Goal: Task Accomplishment & Management: Complete application form

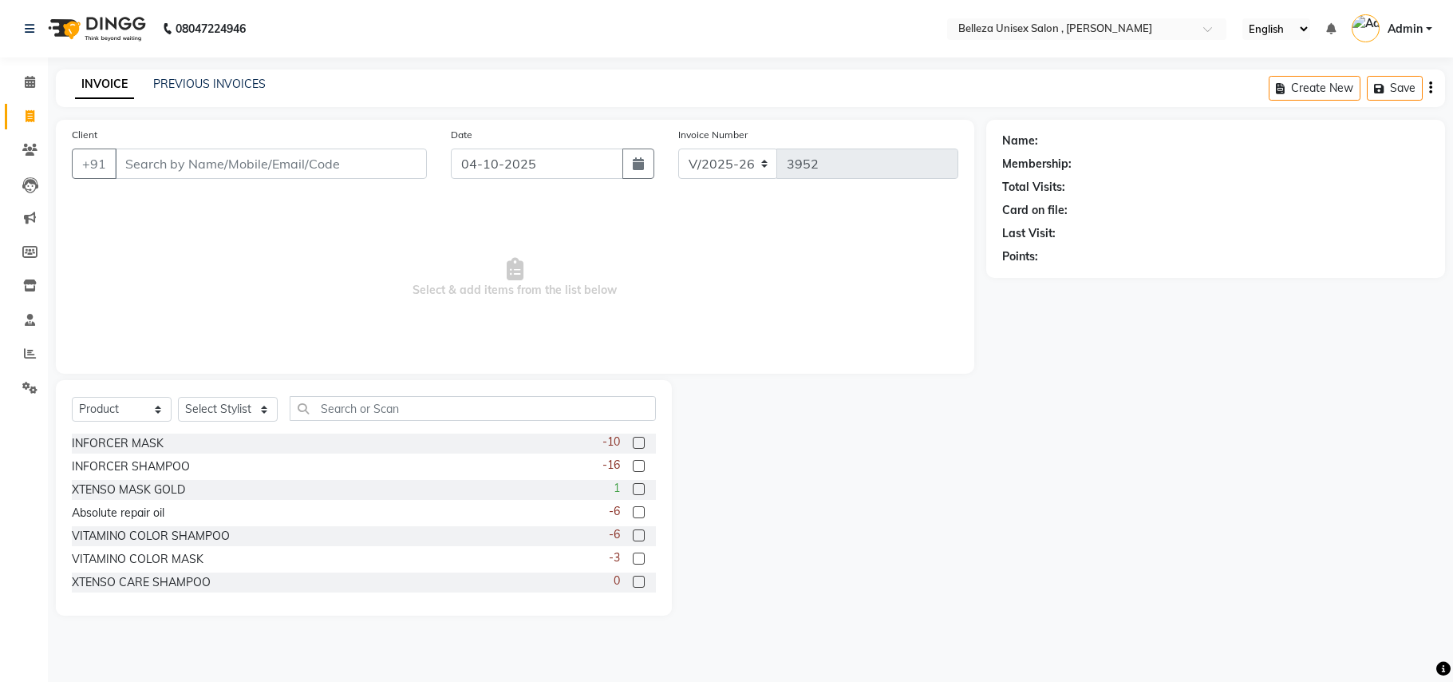
select select "4047"
select select "product"
click at [358, 158] on input "Client" at bounding box center [271, 163] width 312 height 30
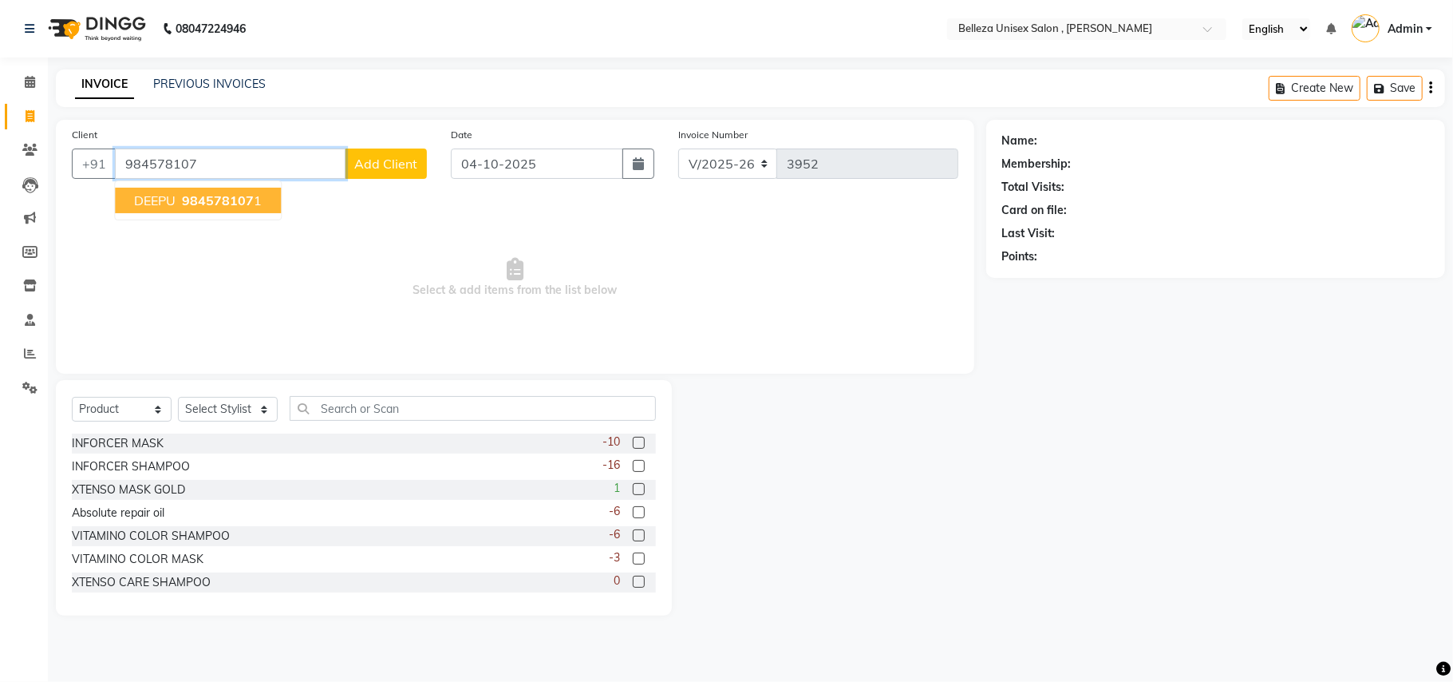
click at [265, 198] on button "[PERSON_NAME] 984578107 1" at bounding box center [198, 201] width 166 height 26
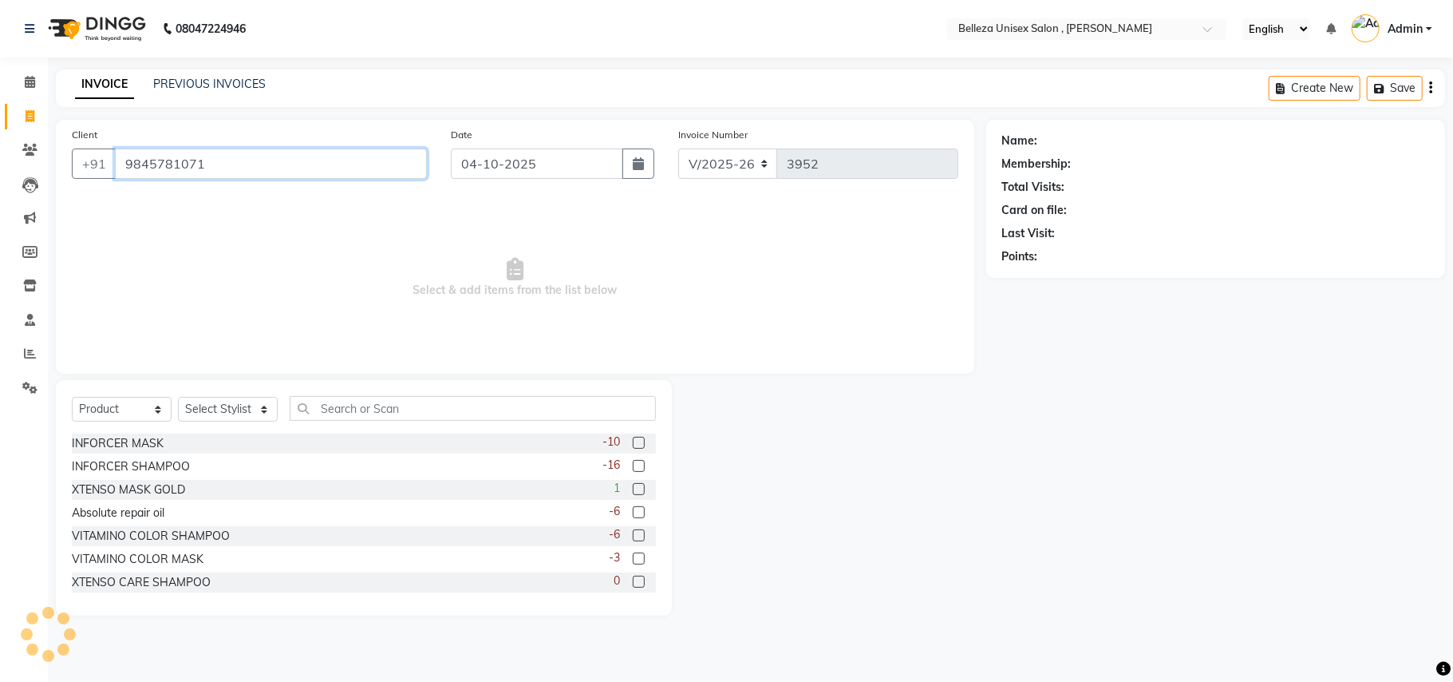
type input "9845781071"
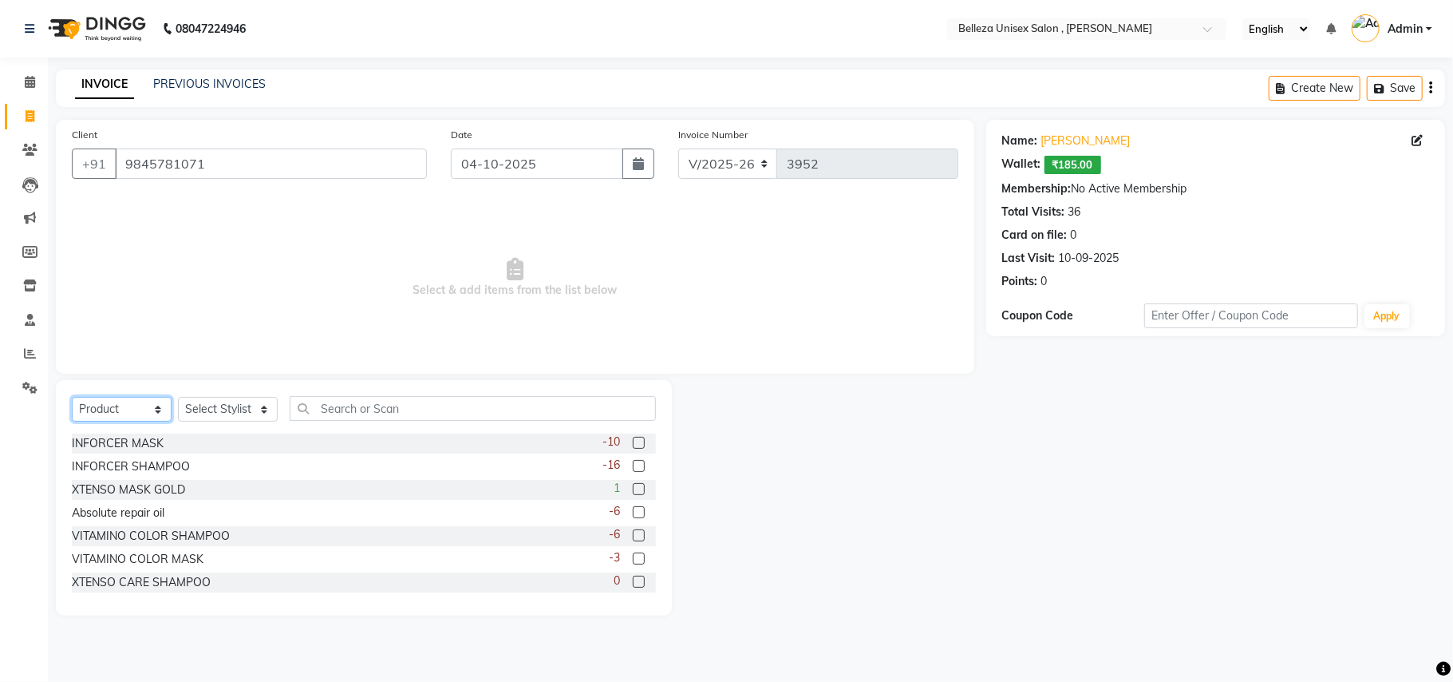
click at [125, 415] on select "Select Service Product Membership Package Voucher Prepaid Gift Card" at bounding box center [122, 409] width 100 height 25
select select "service"
click at [72, 397] on select "Select Service Product Membership Package Voucher Prepaid Gift Card" at bounding box center [122, 409] width 100 height 25
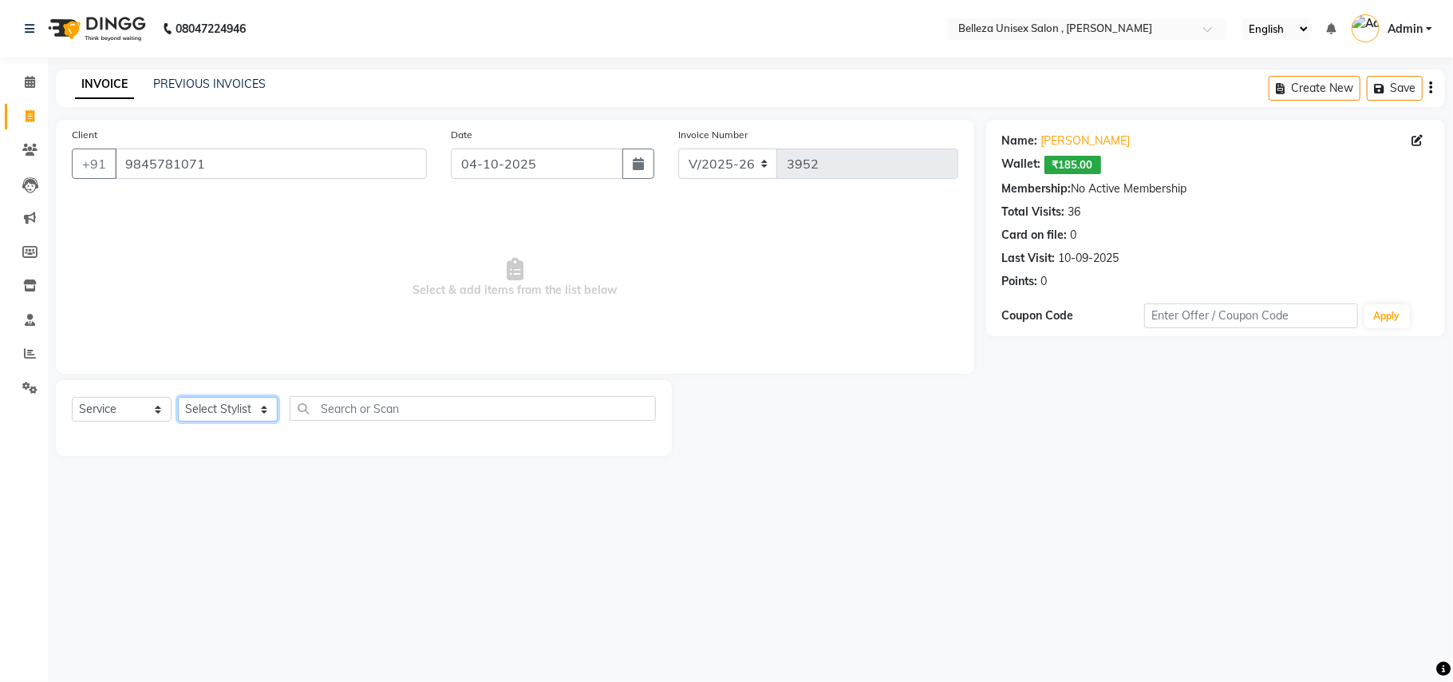
click at [212, 417] on select "Select Stylist [PERSON_NAME] Barsa Boss [PERSON_NAME] [PERSON_NAME] [PERSON_NAM…" at bounding box center [228, 409] width 100 height 25
select select "69275"
click at [178, 397] on select "Select Stylist [PERSON_NAME] Barsa Boss [PERSON_NAME] [PERSON_NAME] [PERSON_NAM…" at bounding box center [228, 409] width 100 height 25
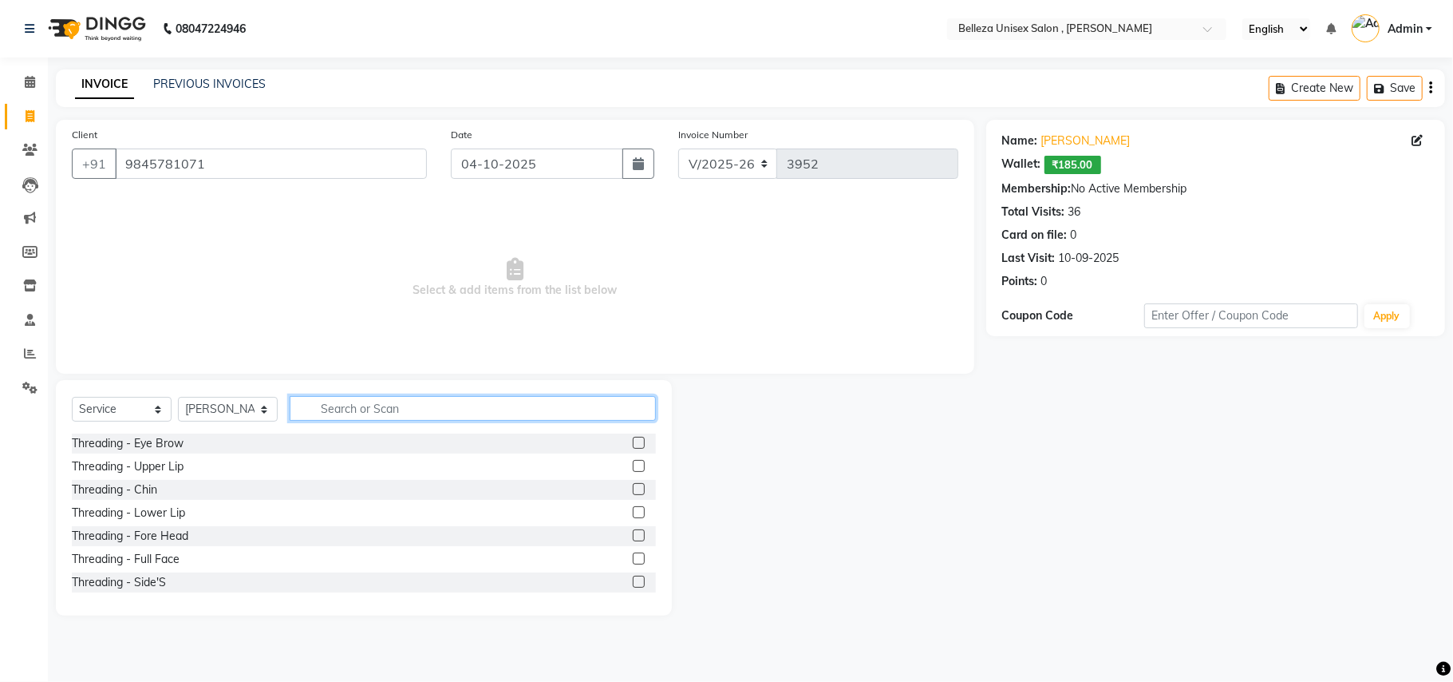
click at [400, 406] on input "text" at bounding box center [473, 408] width 366 height 25
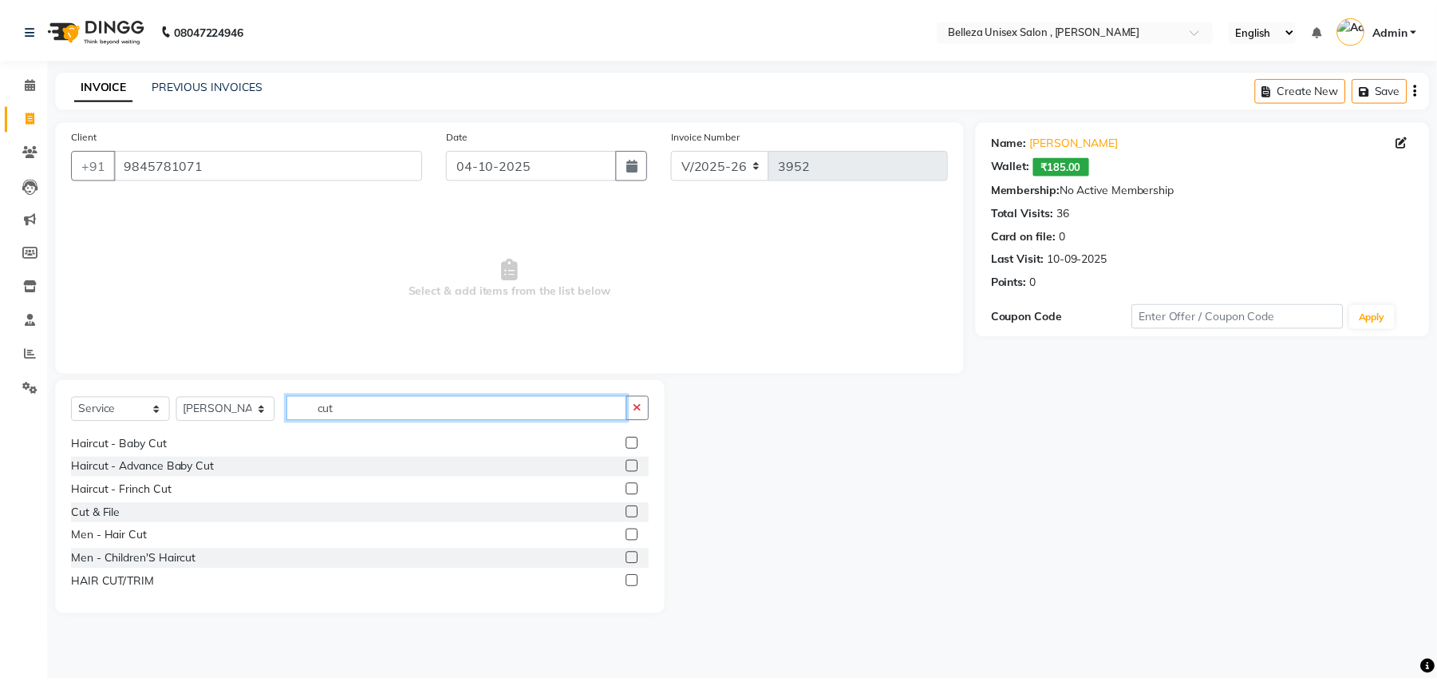
scroll to position [106, 0]
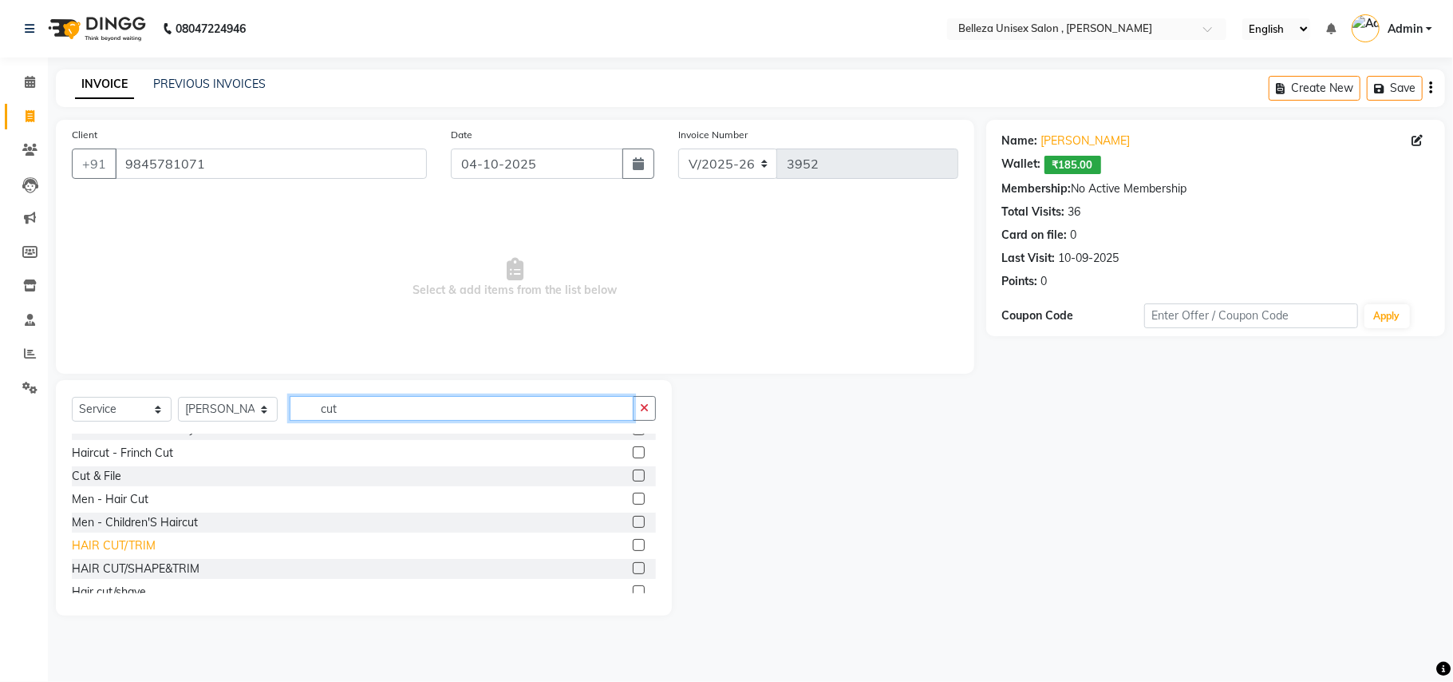
type input "cut"
click at [142, 549] on div "HAIR CUT/TRIM" at bounding box center [114, 545] width 84 height 17
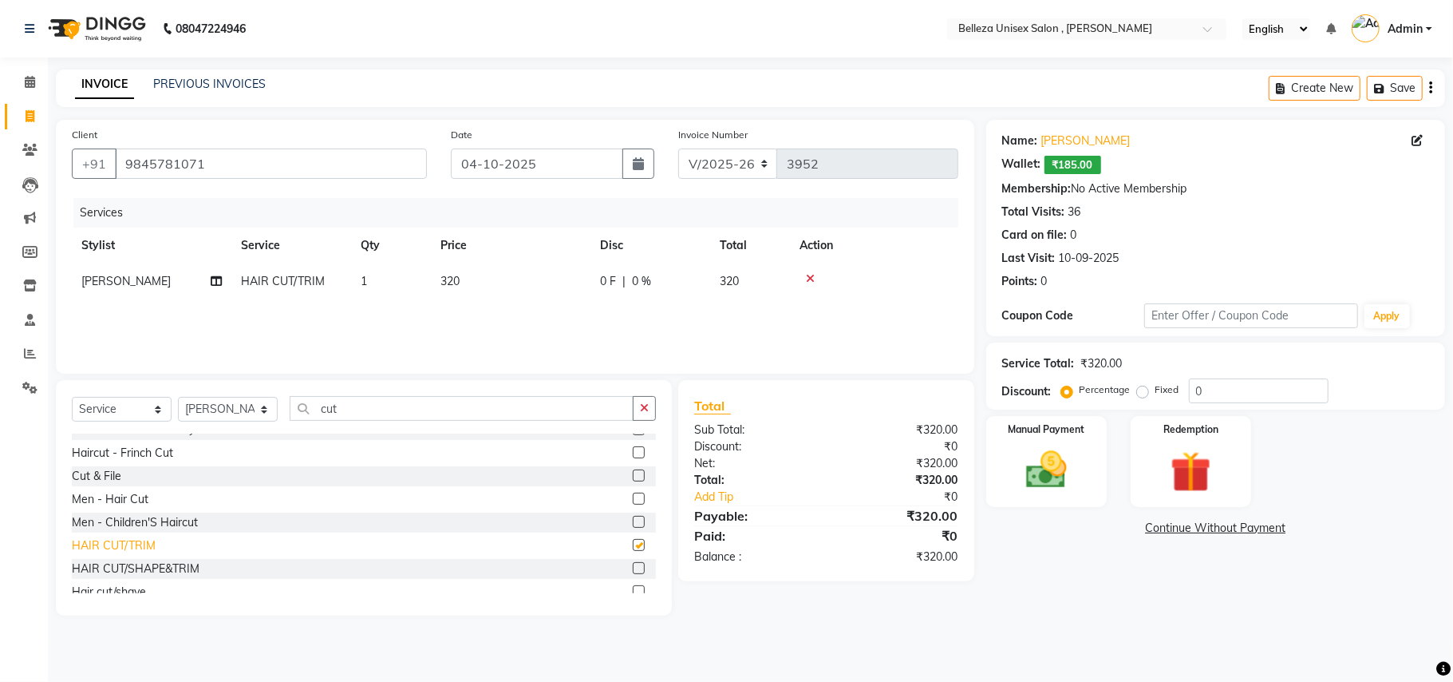
checkbox input "false"
click at [1019, 480] on img at bounding box center [1046, 469] width 69 height 49
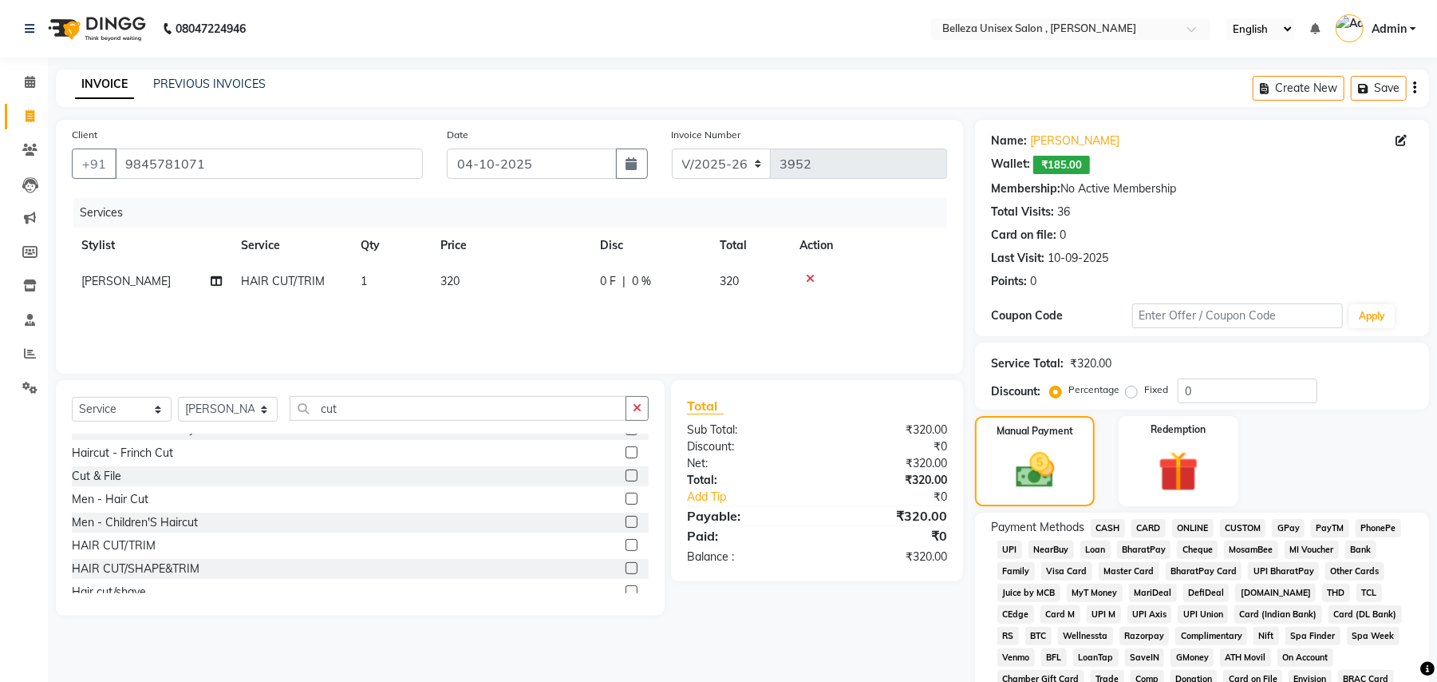
click at [1009, 551] on span "UPI" at bounding box center [1010, 549] width 25 height 18
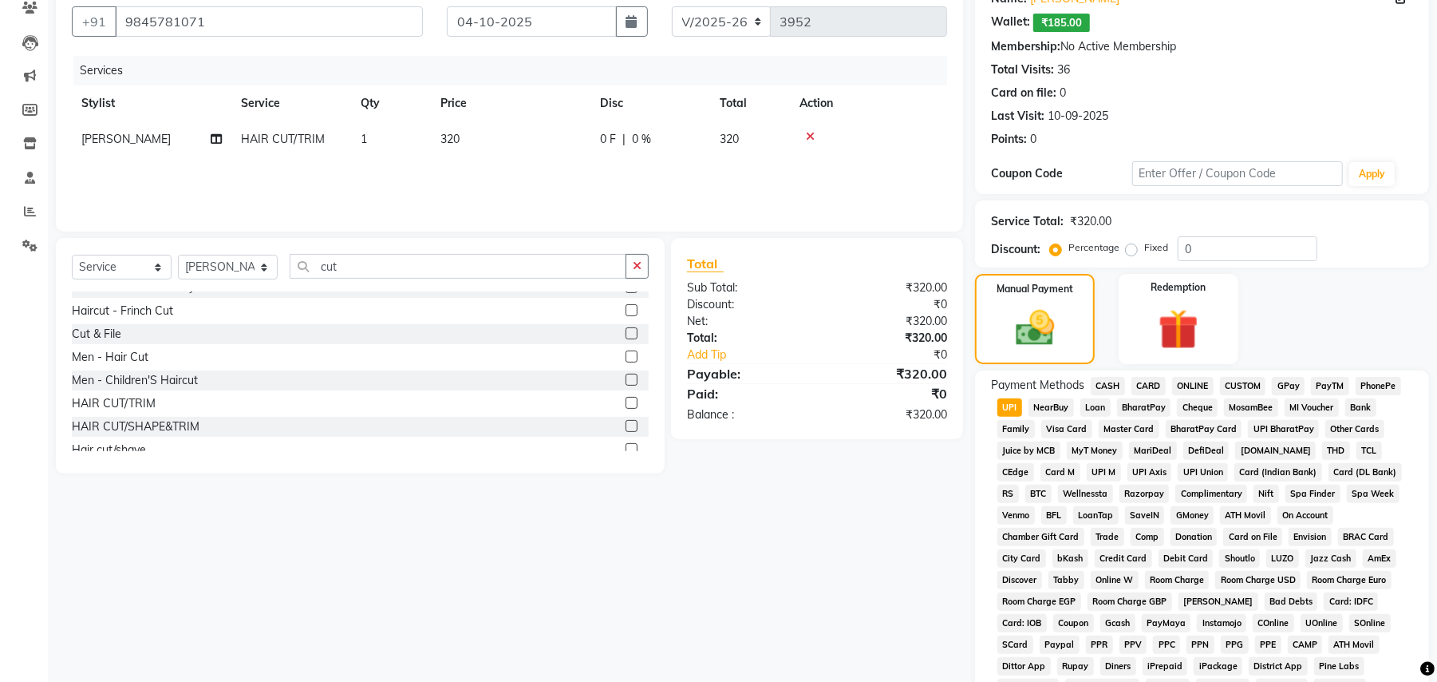
scroll to position [393, 0]
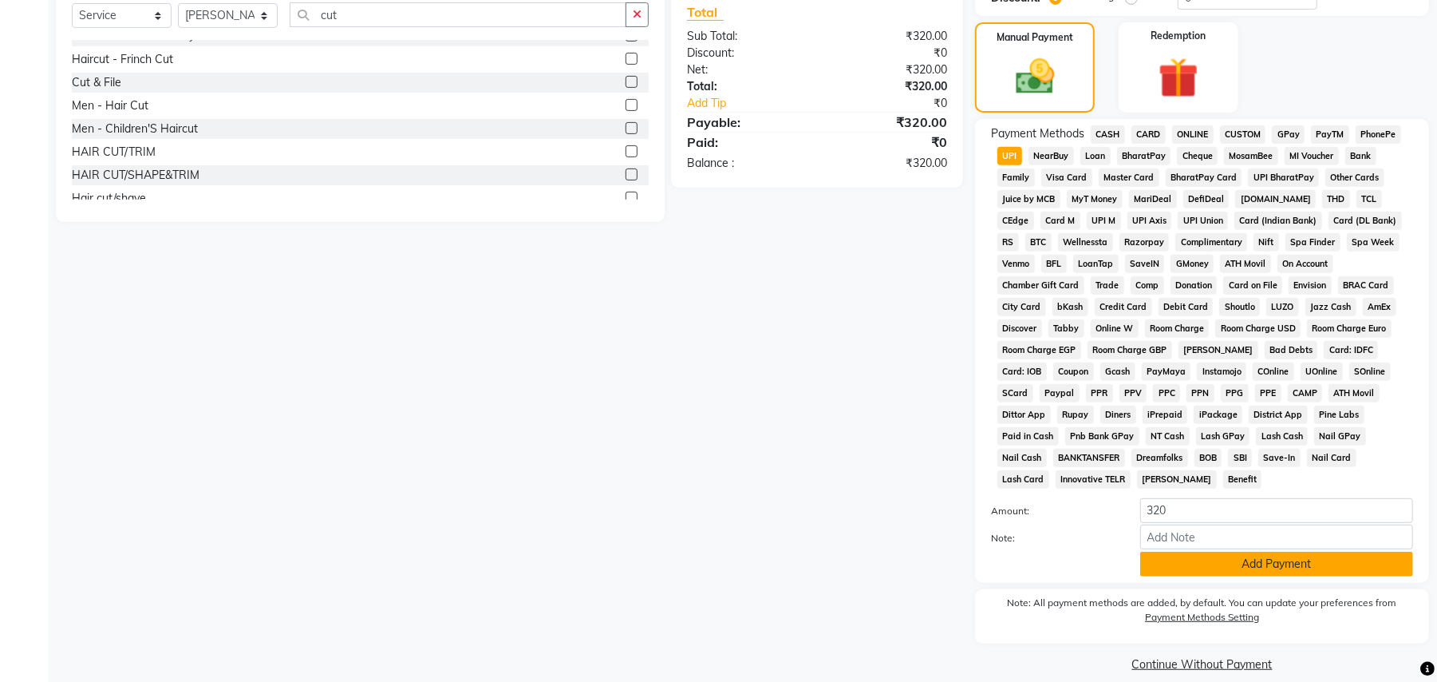
click at [1274, 551] on button "Add Payment" at bounding box center [1277, 563] width 273 height 25
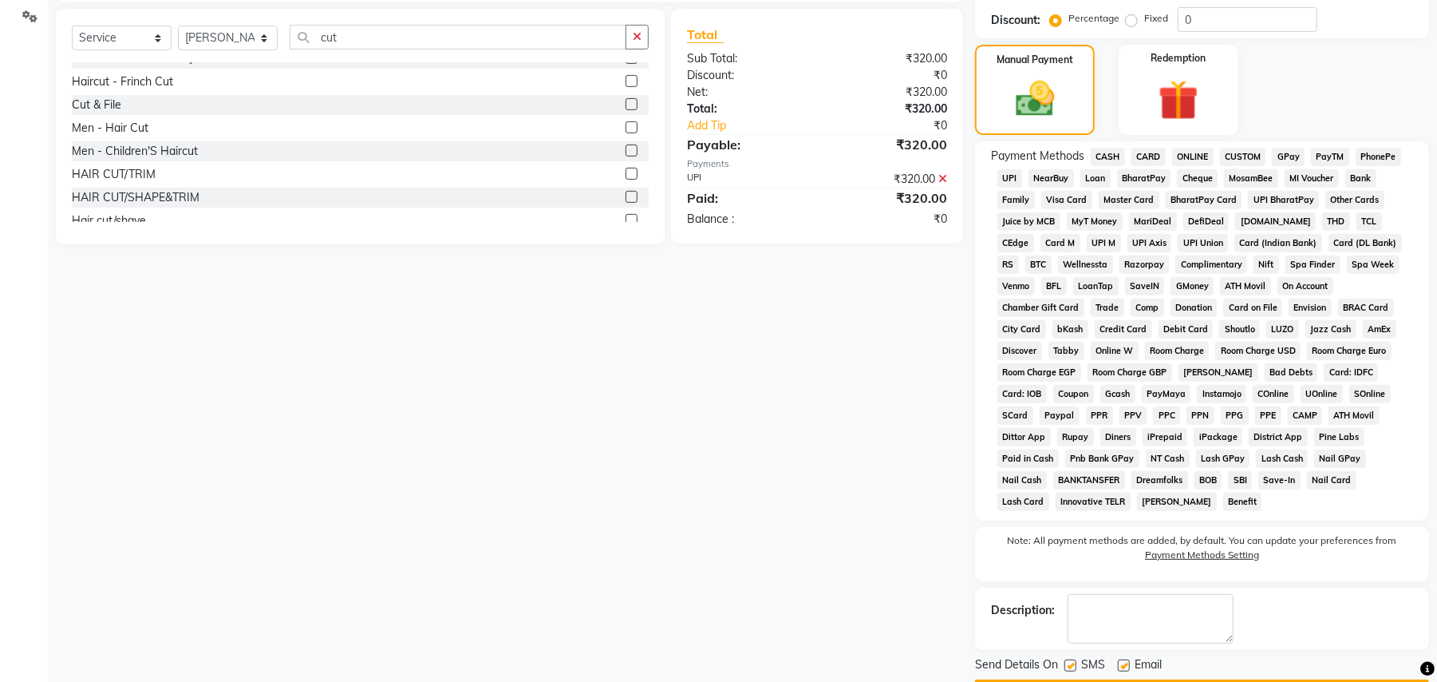
scroll to position [400, 0]
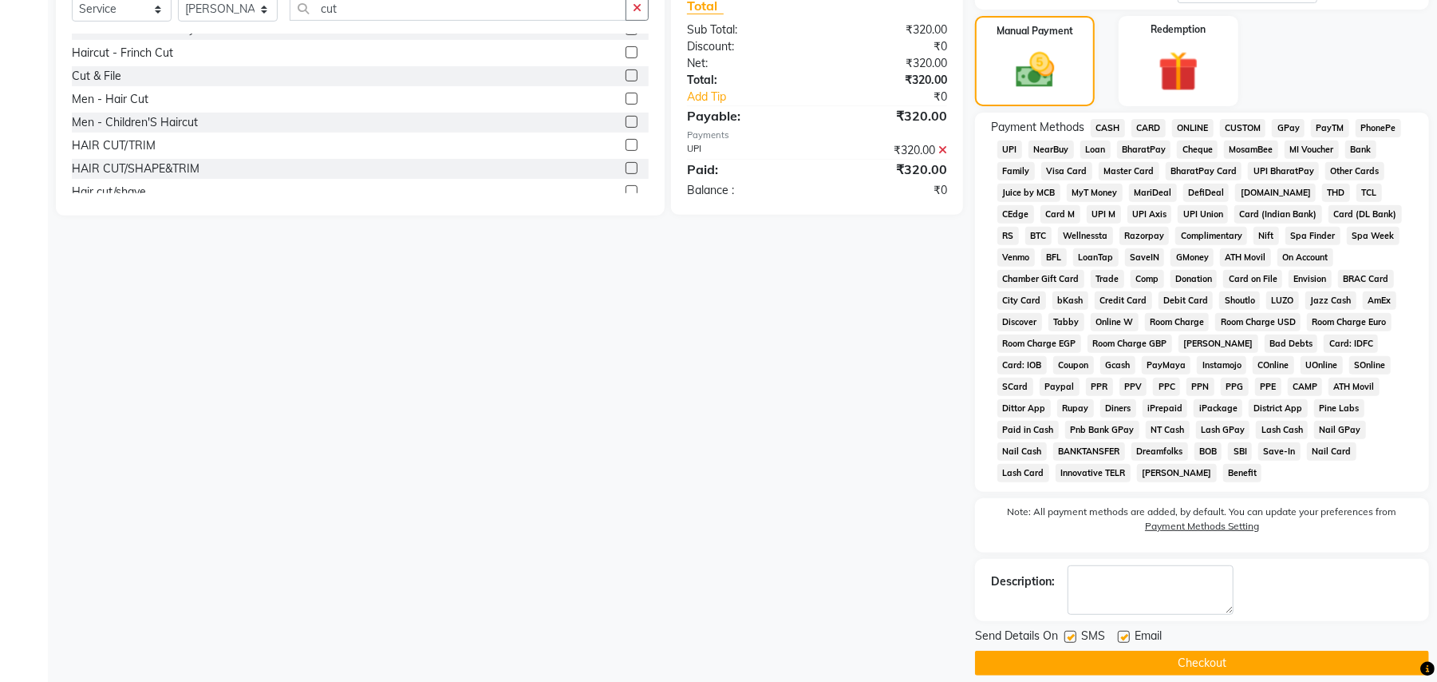
click at [1202, 650] on button "Checkout" at bounding box center [1202, 662] width 454 height 25
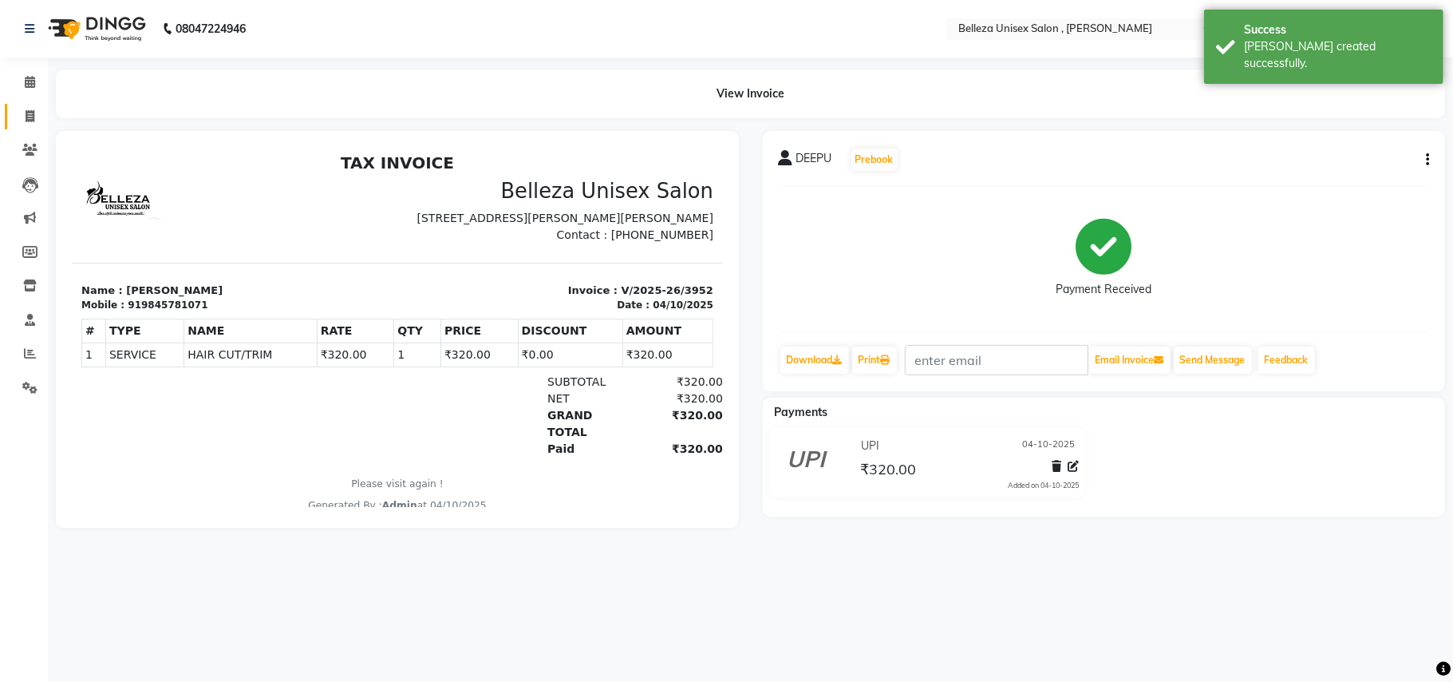
click at [26, 108] on span at bounding box center [30, 117] width 28 height 18
select select "service"
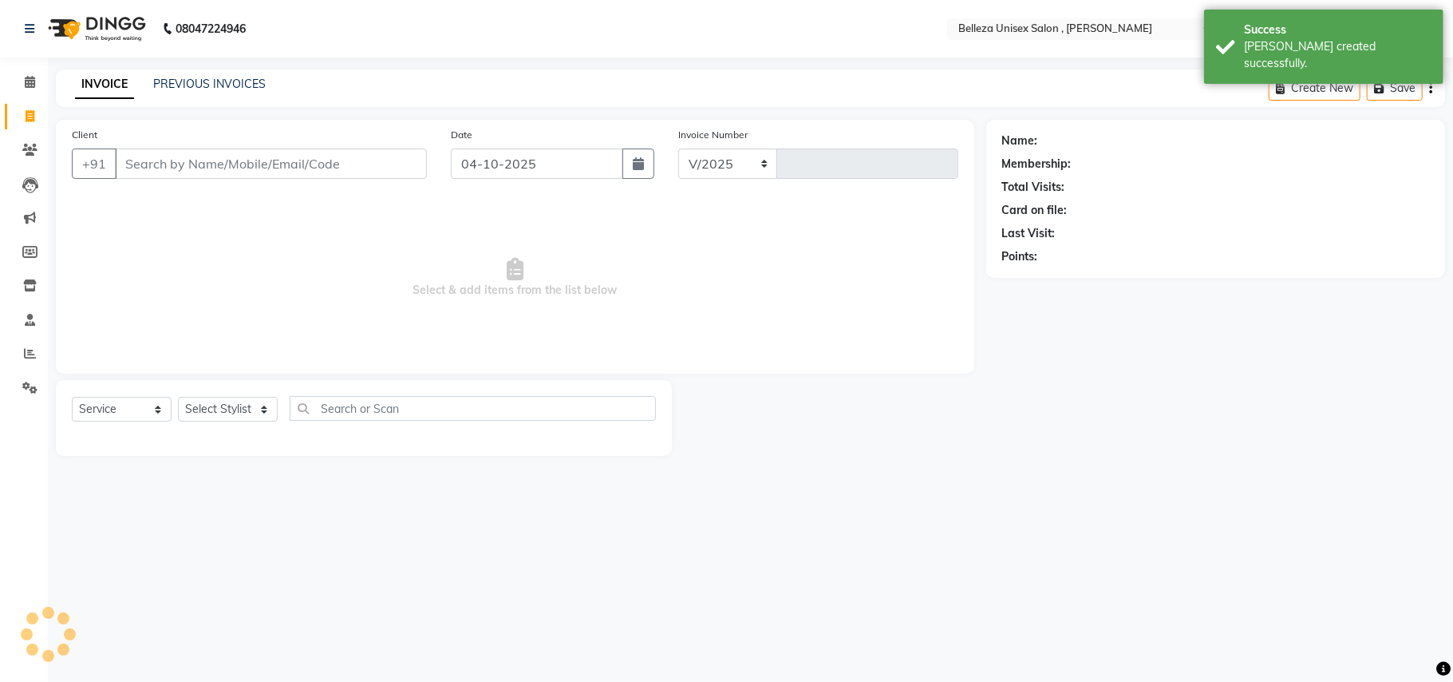
select select "4047"
type input "3953"
click at [225, 171] on input "Client" at bounding box center [271, 163] width 312 height 30
select select "product"
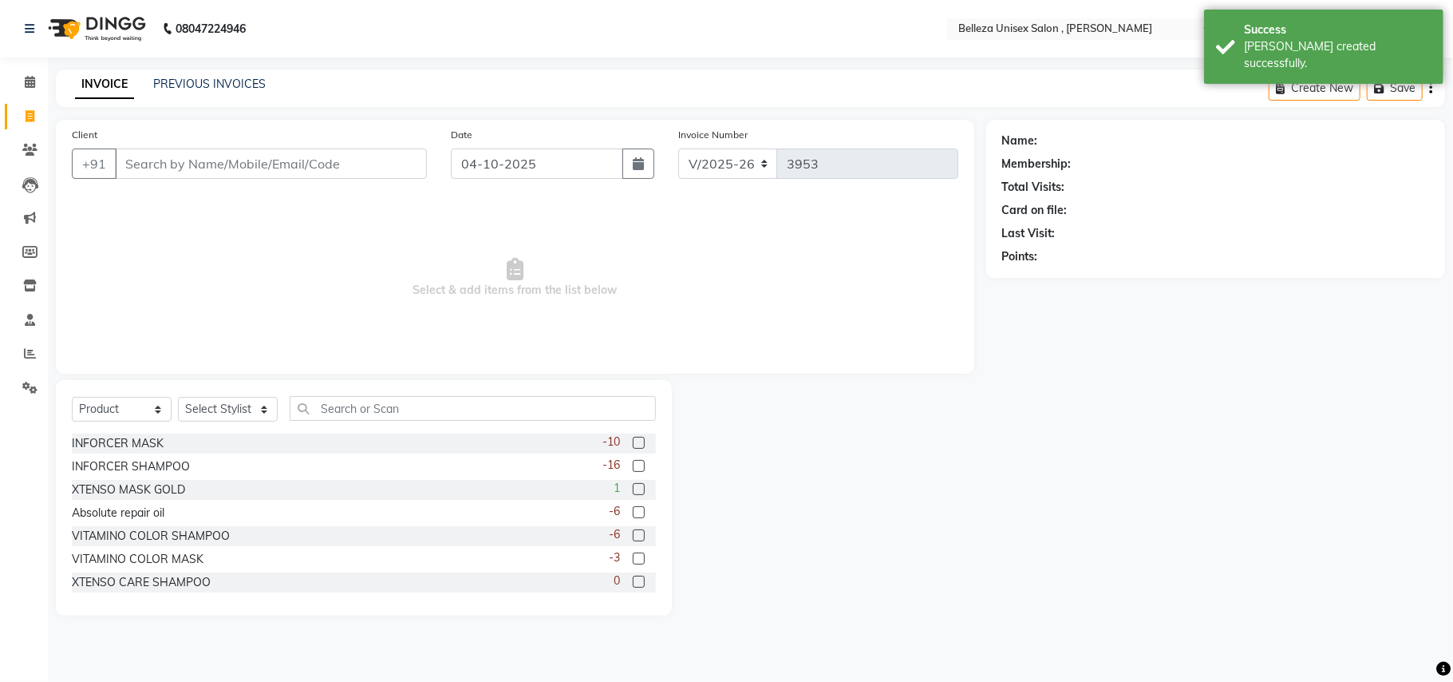
type input "7"
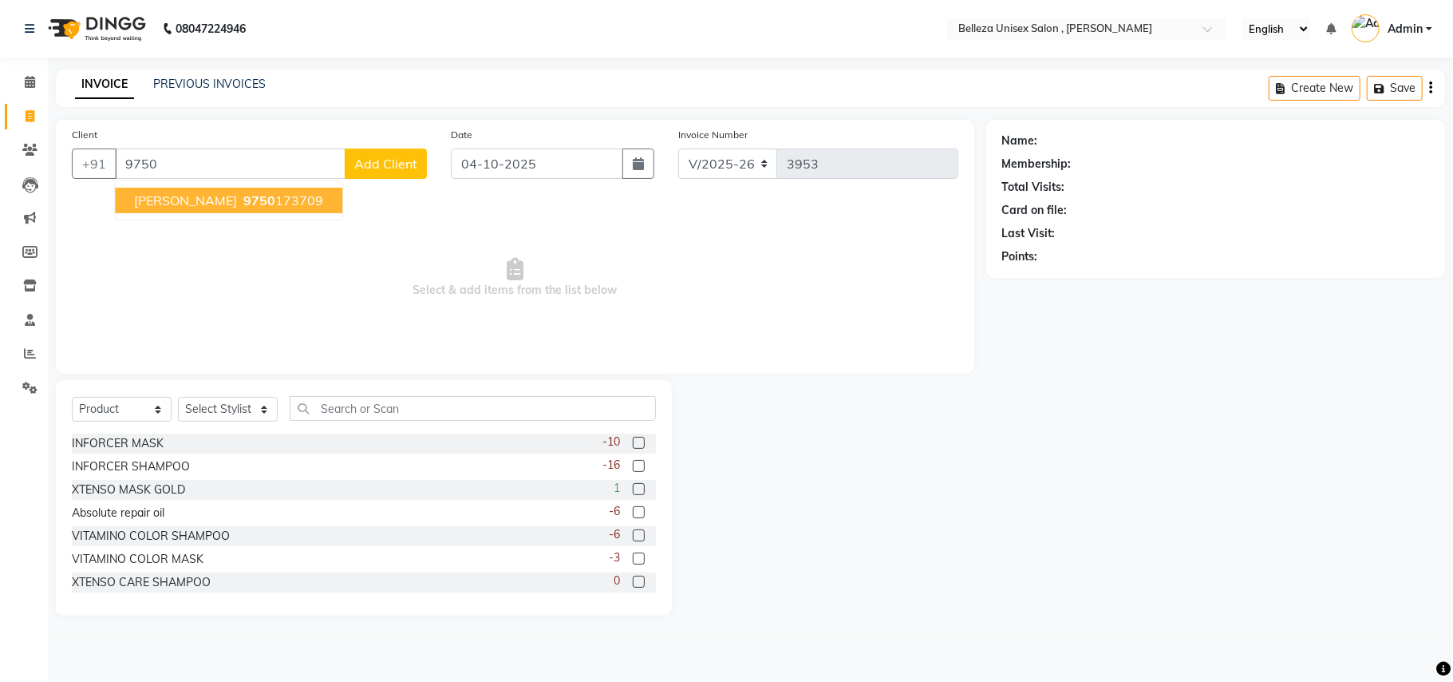
click at [243, 202] on ngb-highlight "9750 173709" at bounding box center [281, 200] width 83 height 16
type input "9750173709"
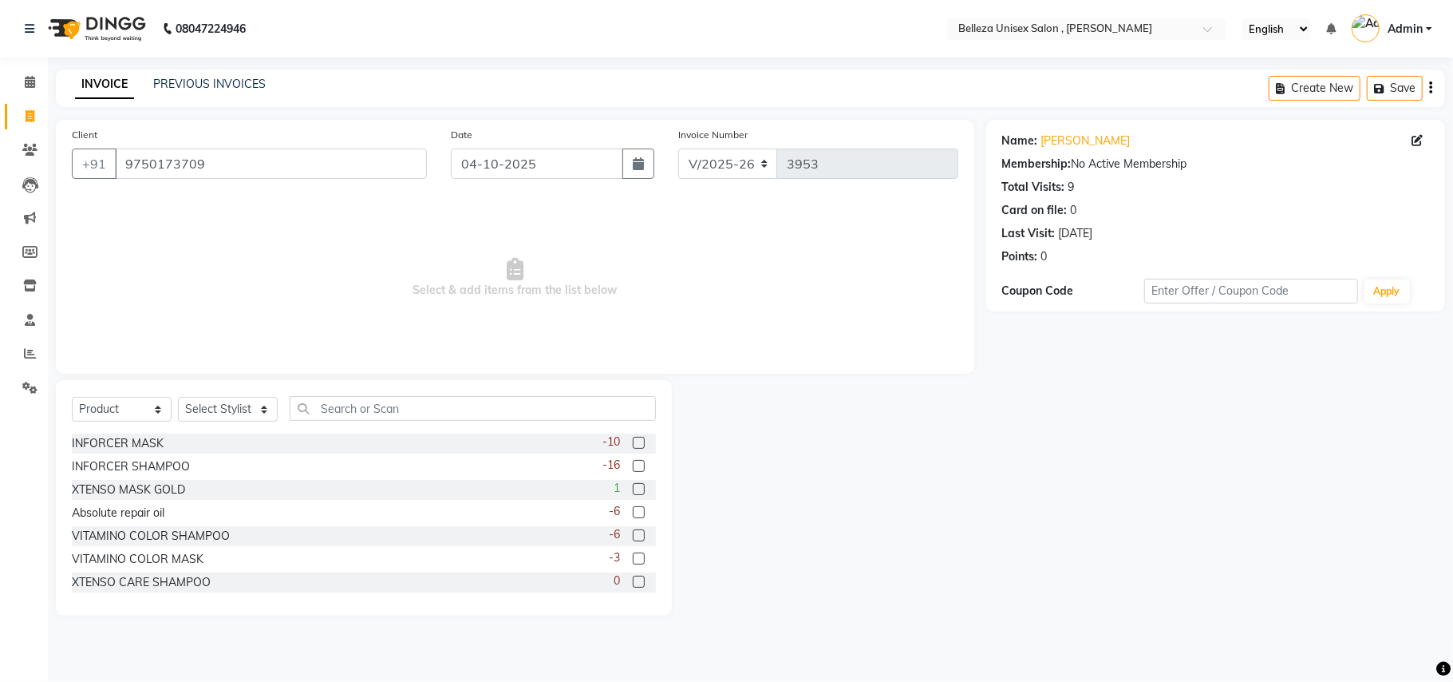
click at [135, 428] on div "Select Service Product Membership Package Voucher Prepaid Gift Card Select Styl…" at bounding box center [364, 415] width 584 height 38
click at [135, 416] on select "Select Service Product Membership Package Voucher Prepaid Gift Card" at bounding box center [122, 409] width 100 height 25
select select "select"
click at [72, 397] on select "Select Service Product Membership Package Voucher Prepaid Gift Card" at bounding box center [122, 409] width 100 height 25
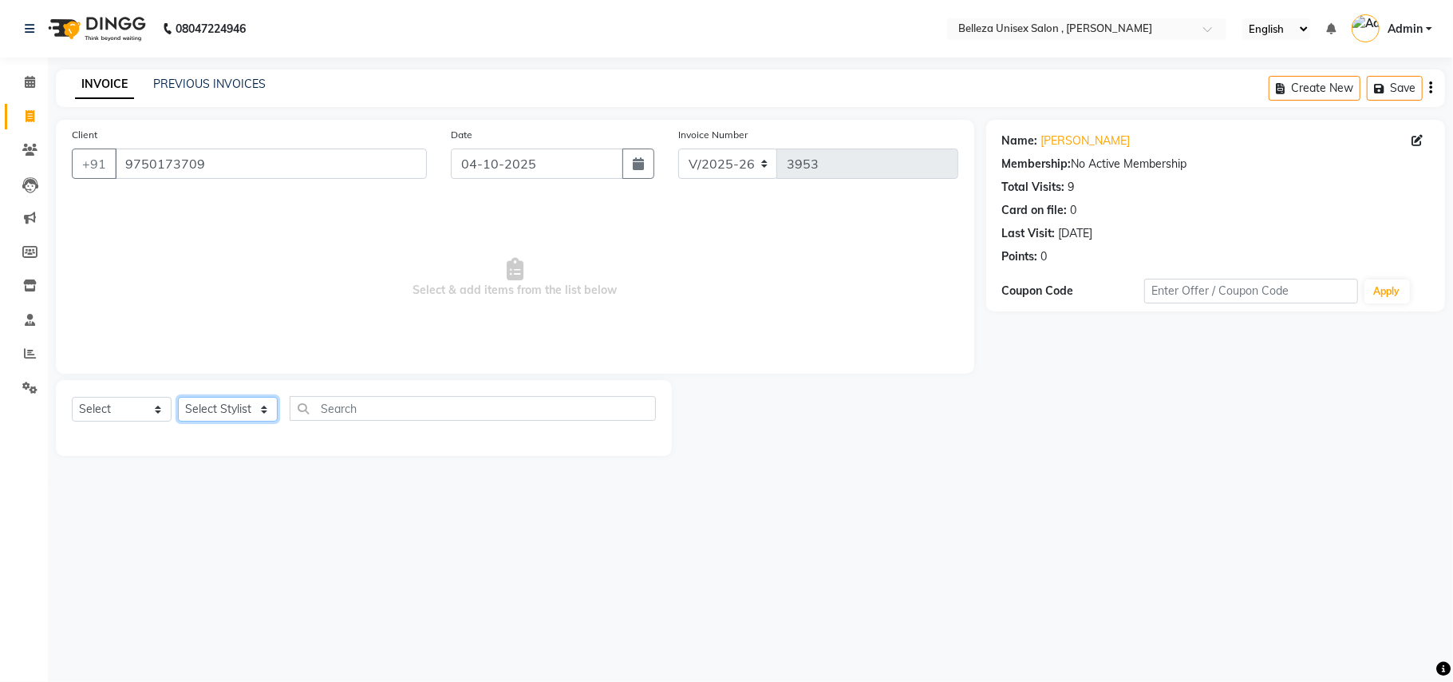
click at [224, 397] on select "Select Stylist [PERSON_NAME] Barsa Boss [PERSON_NAME] [PERSON_NAME] [PERSON_NAM…" at bounding box center [228, 409] width 100 height 25
select select "52542"
click at [178, 397] on select "Select Stylist [PERSON_NAME] Barsa Boss [PERSON_NAME] [PERSON_NAME] [PERSON_NAM…" at bounding box center [228, 409] width 100 height 25
click at [384, 393] on div "Select Service Product Membership Package Voucher Prepaid Gift Card Select Styl…" at bounding box center [364, 418] width 616 height 76
click at [113, 399] on select "Select Service Product Membership Package Voucher Prepaid Gift Card" at bounding box center [122, 409] width 100 height 25
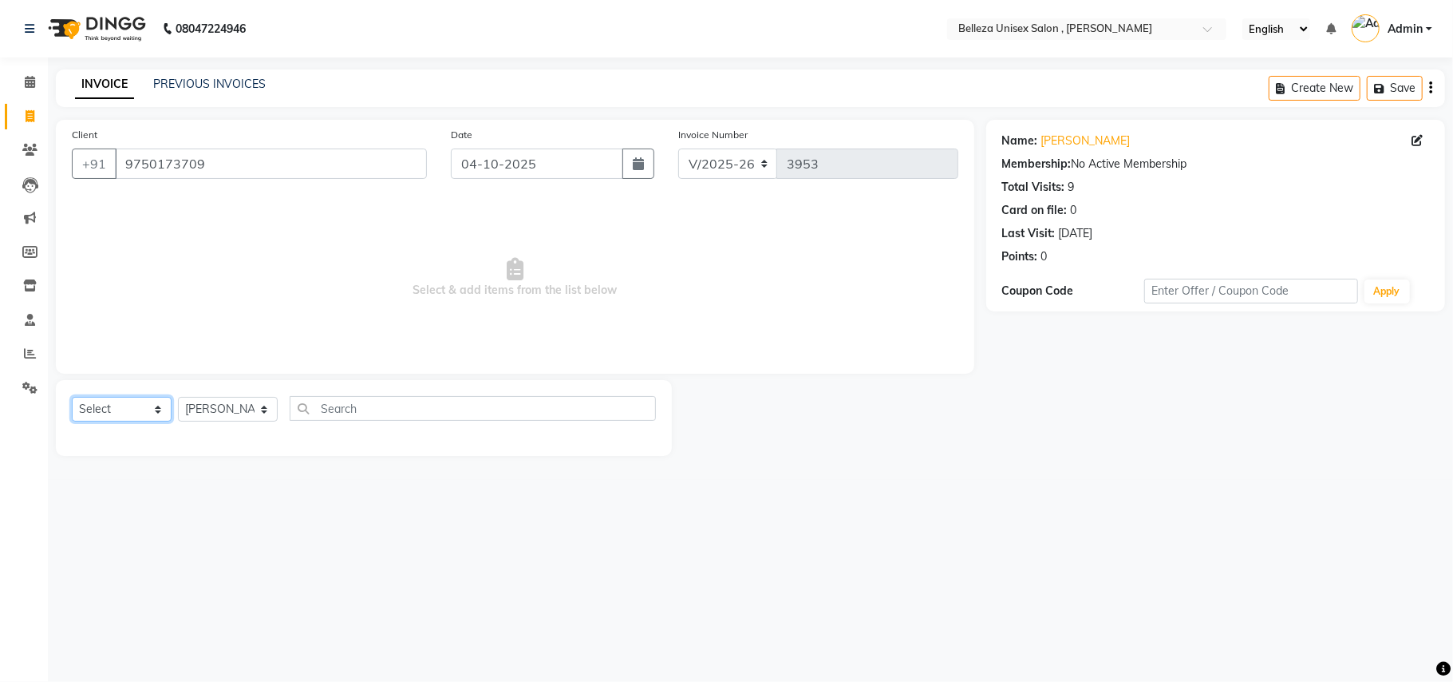
select select "service"
click at [72, 397] on select "Select Service Product Membership Package Voucher Prepaid Gift Card" at bounding box center [122, 409] width 100 height 25
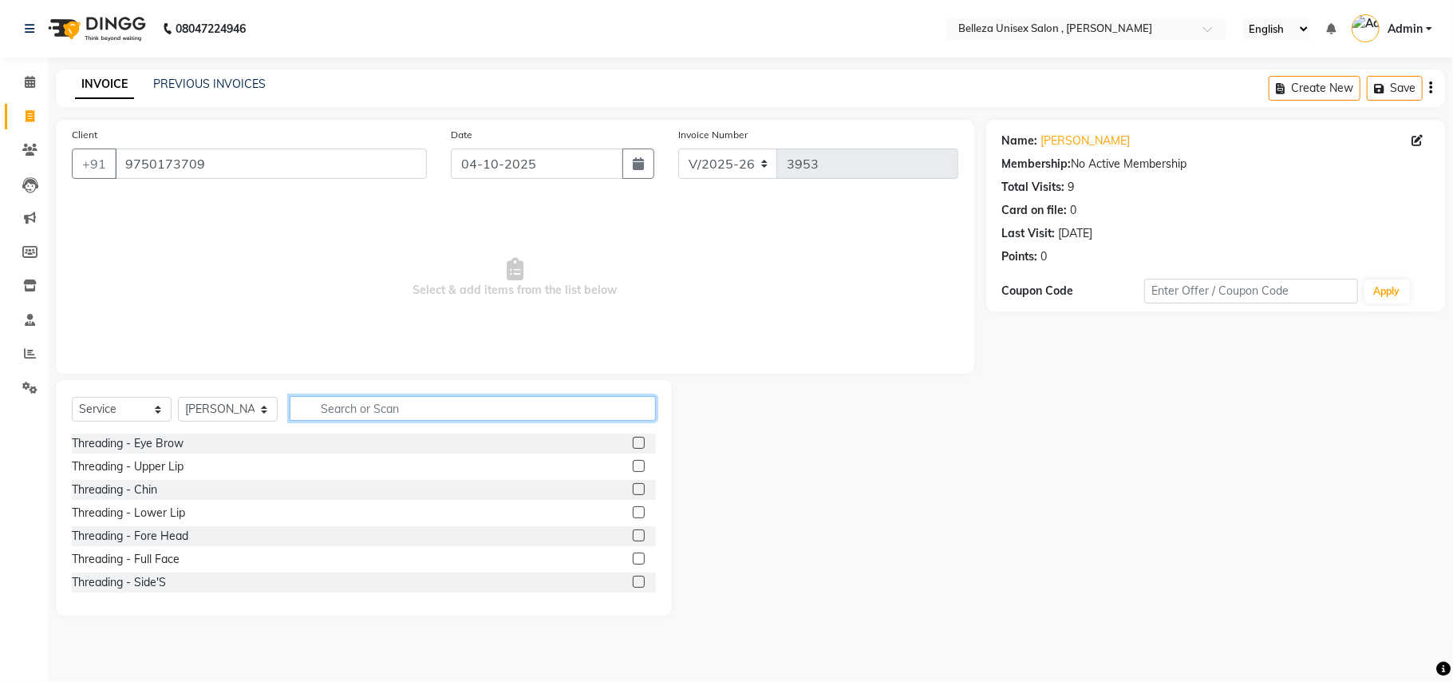
click at [362, 407] on input "text" at bounding box center [473, 408] width 366 height 25
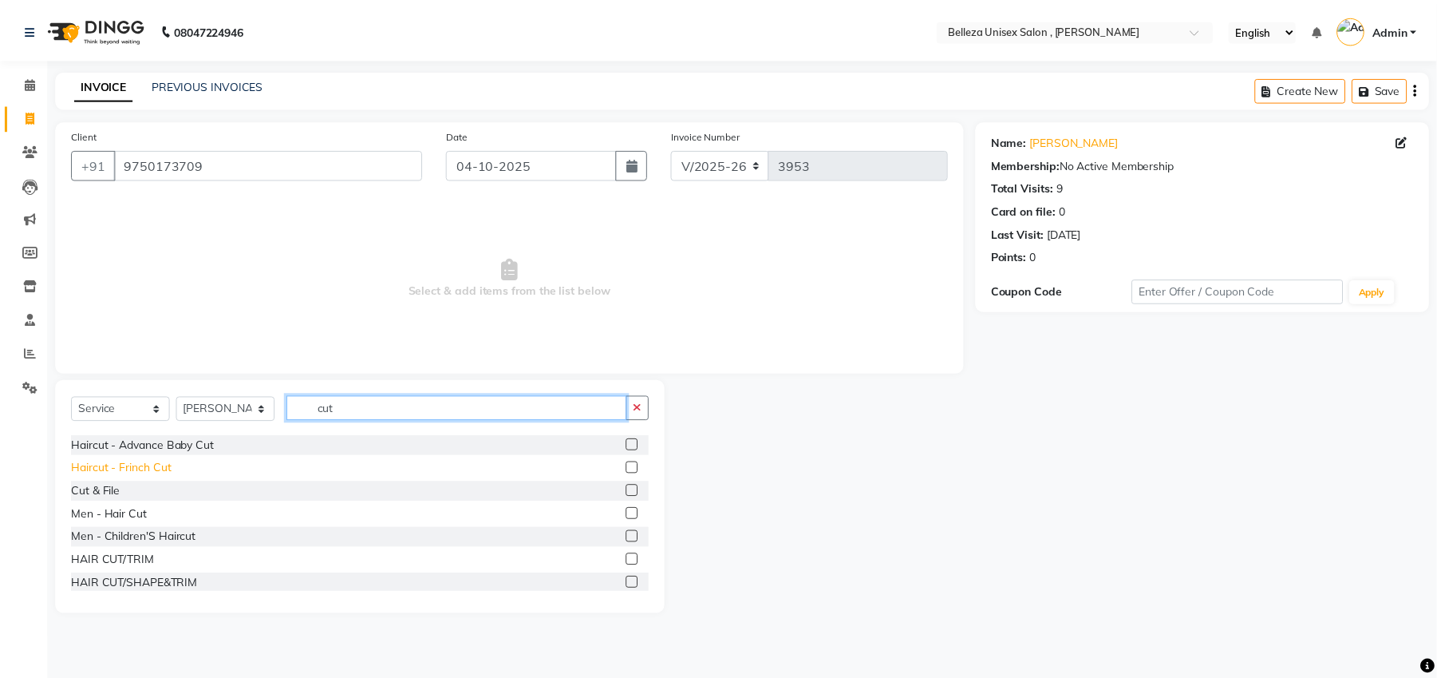
scroll to position [141, 0]
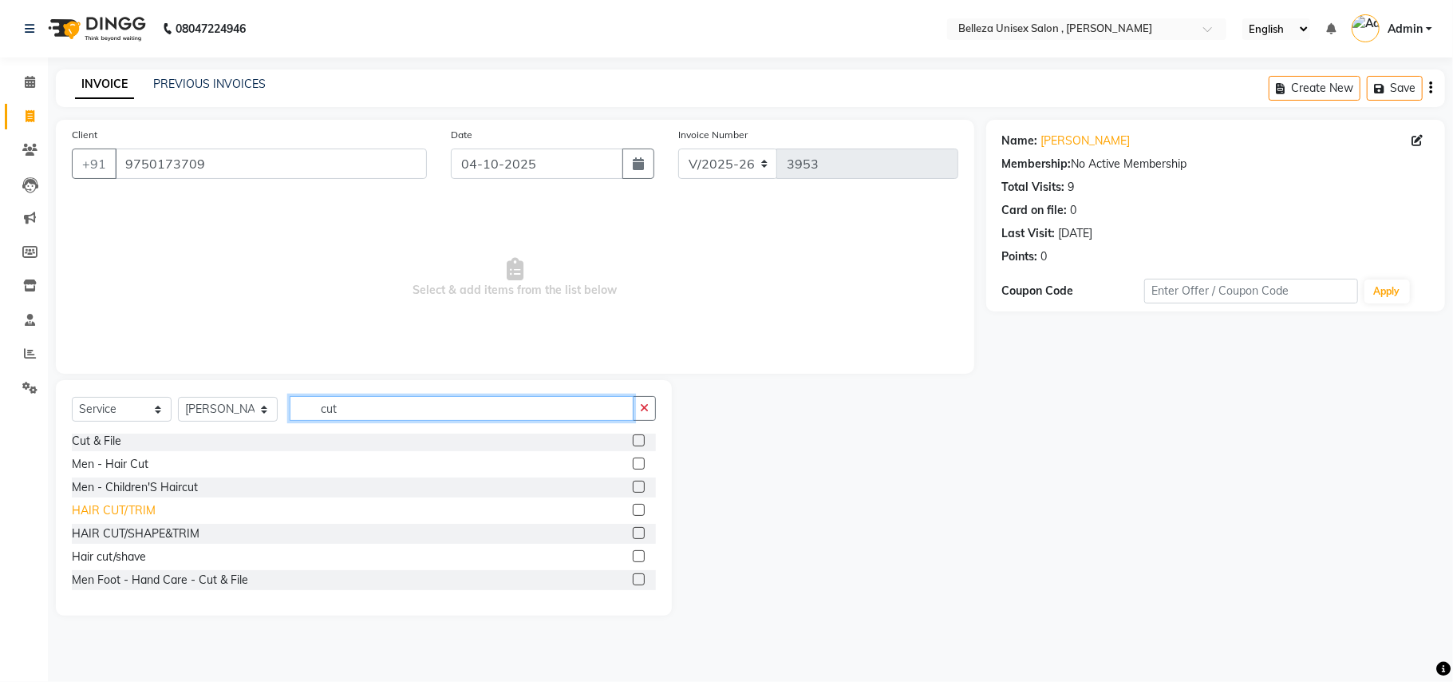
type input "cut"
click at [141, 514] on div "HAIR CUT/TRIM" at bounding box center [114, 510] width 84 height 17
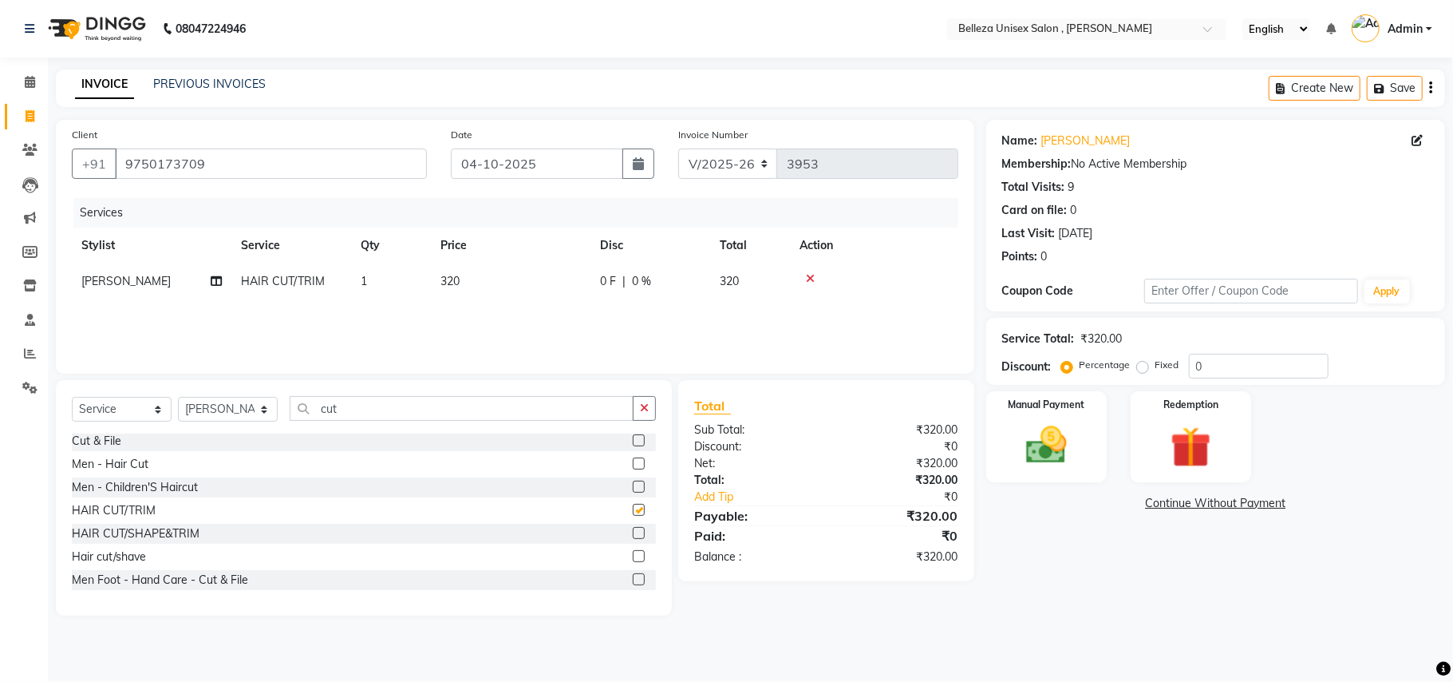
checkbox input "false"
click at [1054, 476] on div "Manual Payment" at bounding box center [1046, 436] width 125 height 94
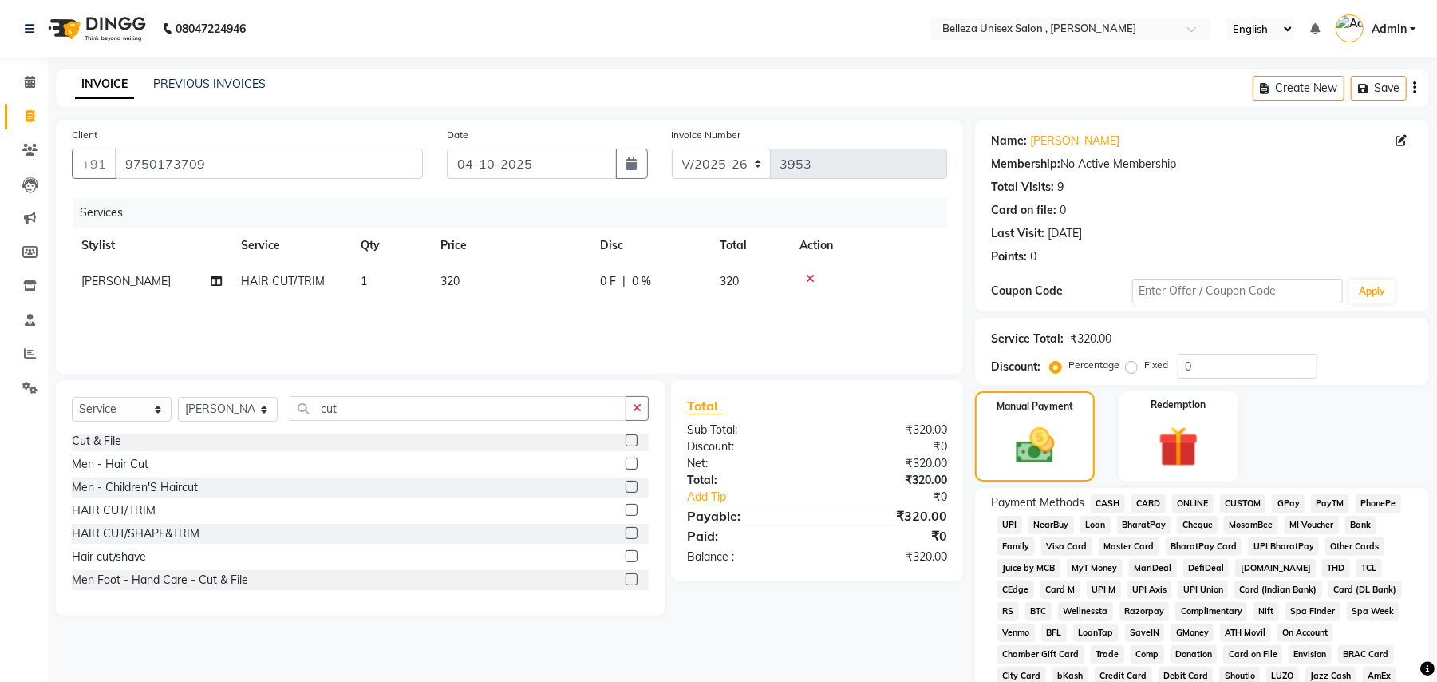
click at [1014, 524] on span "UPI" at bounding box center [1010, 525] width 25 height 18
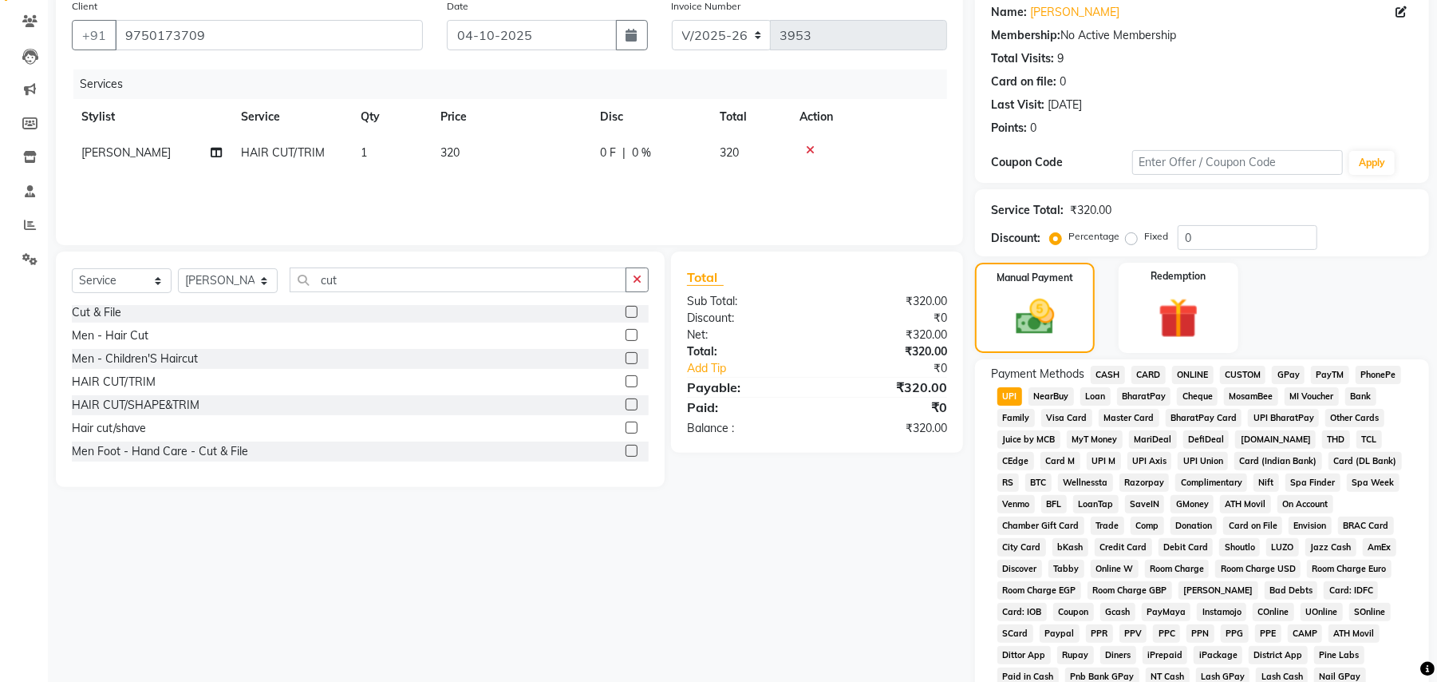
scroll to position [369, 0]
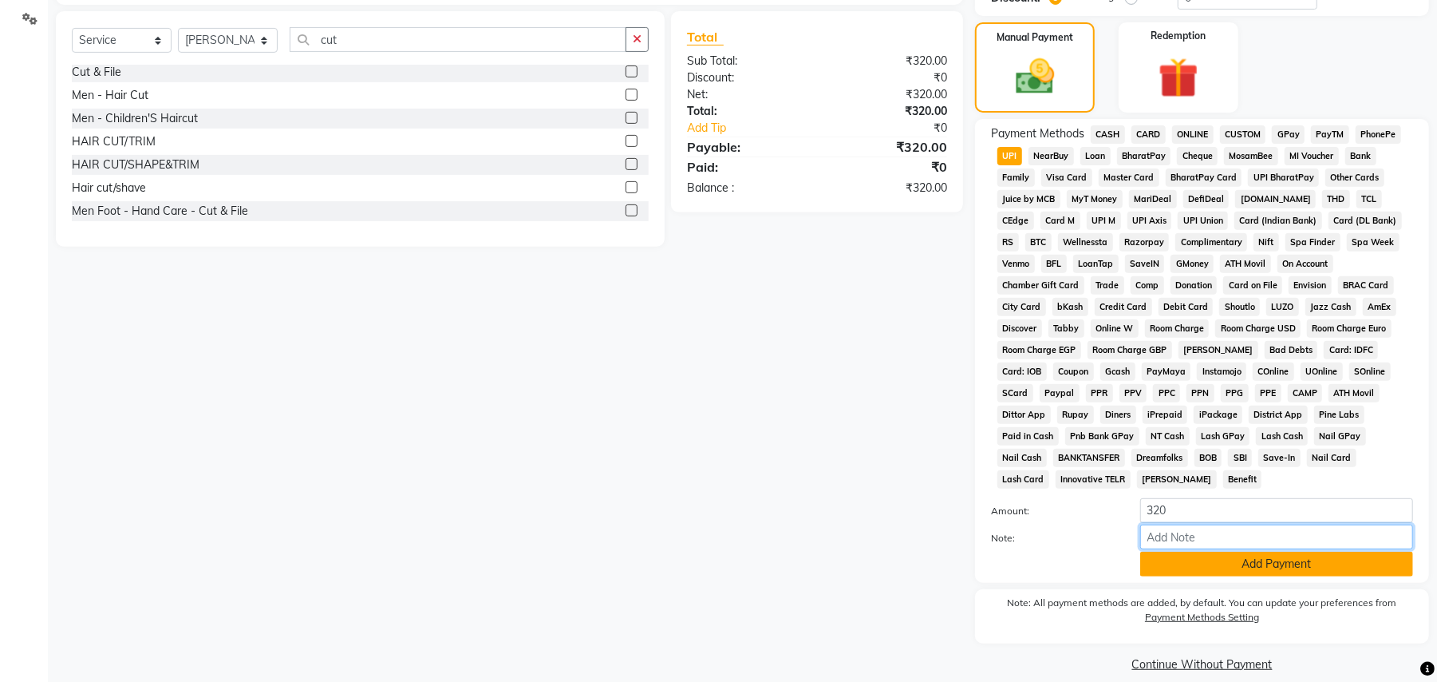
drag, startPoint x: 1234, startPoint y: 531, endPoint x: 1234, endPoint y: 544, distance: 13.6
click at [1234, 531] on input "Note:" at bounding box center [1277, 536] width 273 height 25
click at [1235, 556] on button "Add Payment" at bounding box center [1277, 563] width 273 height 25
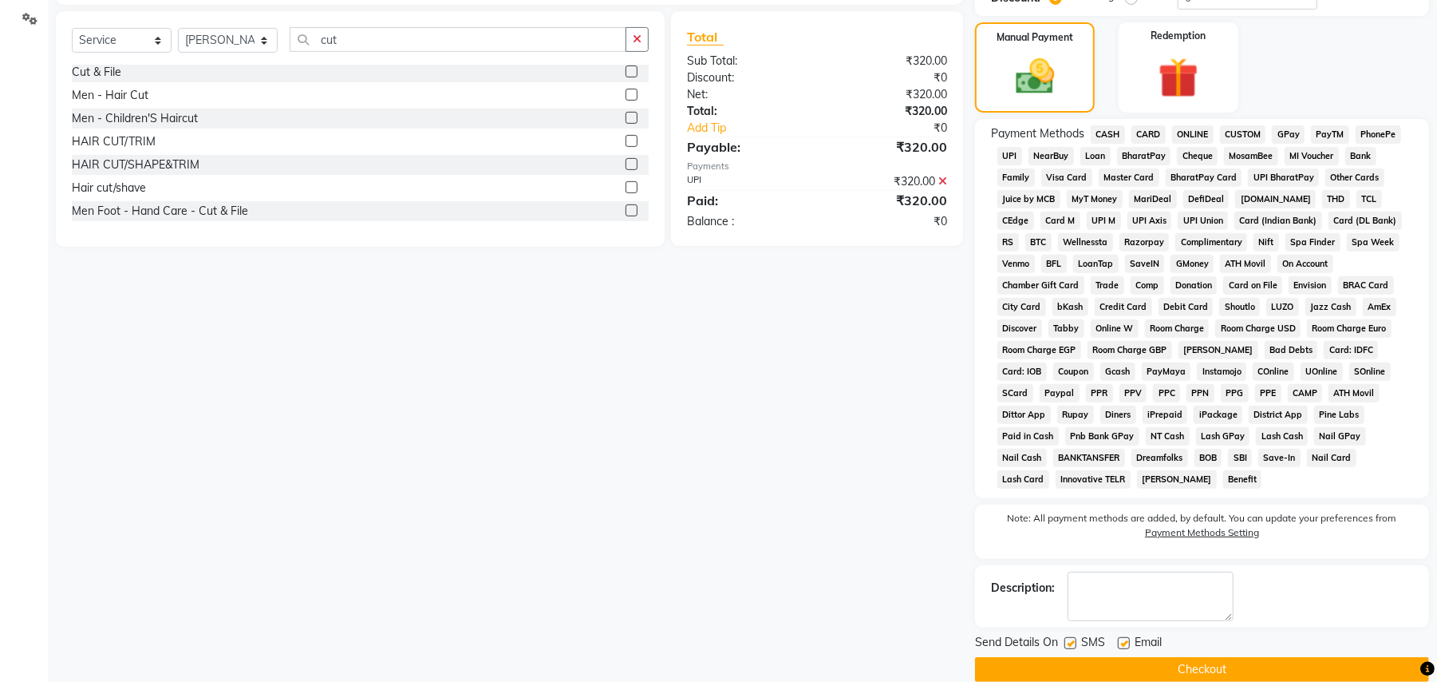
click at [1220, 657] on button "Checkout" at bounding box center [1202, 669] width 454 height 25
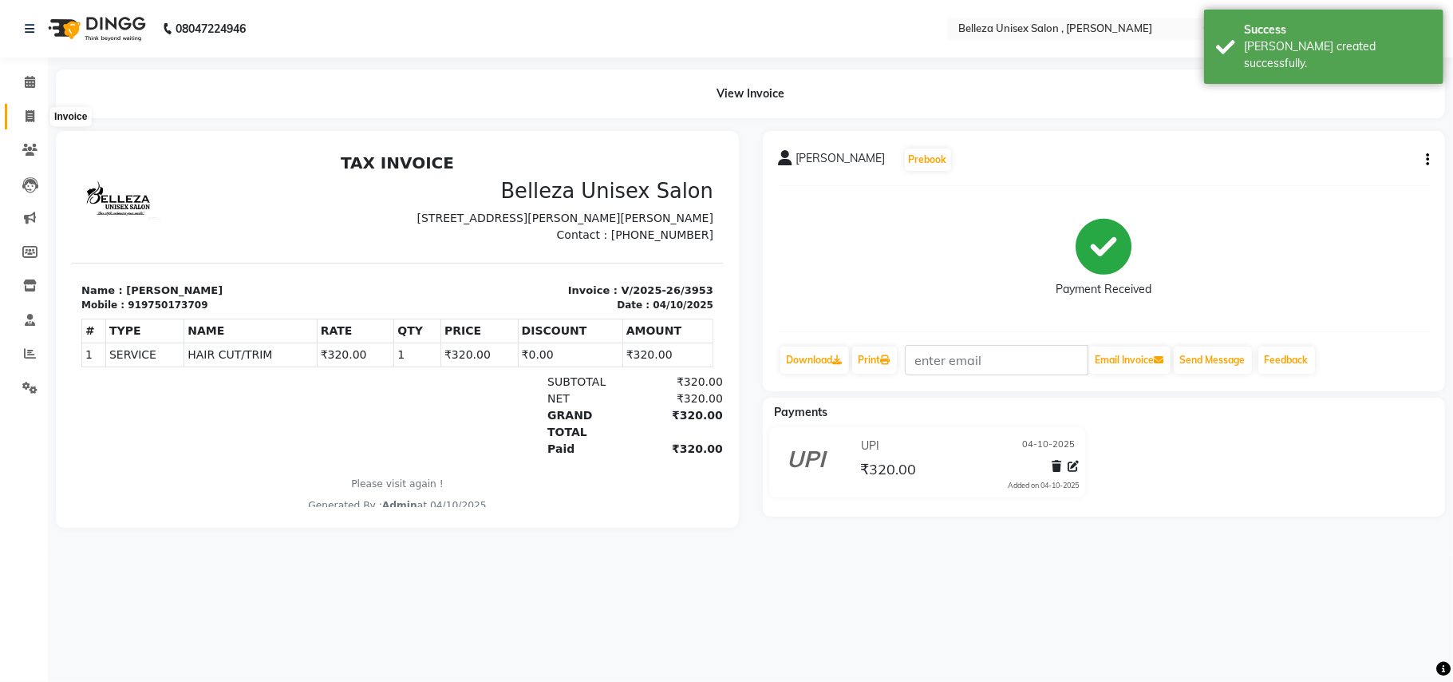
click at [30, 116] on icon at bounding box center [30, 116] width 9 height 12
select select "service"
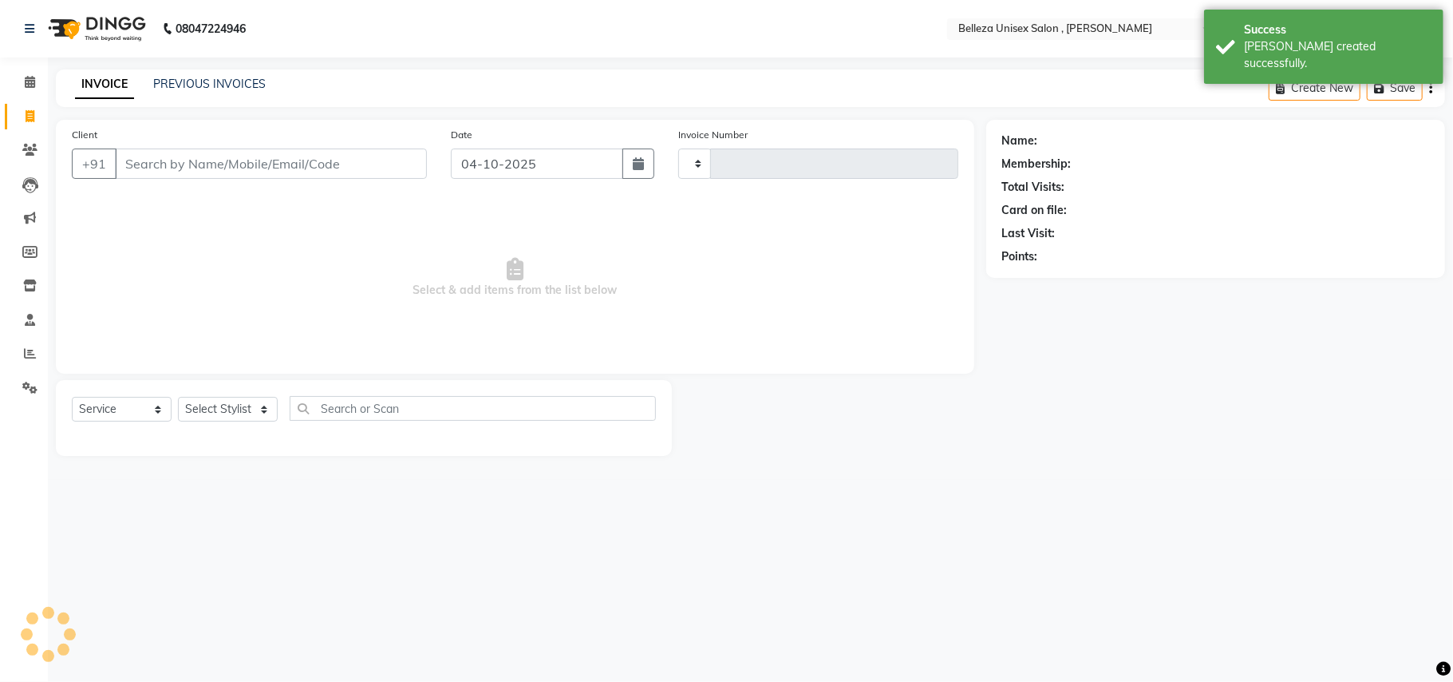
type input "3954"
select select "4047"
click at [186, 156] on input "Client" at bounding box center [271, 163] width 312 height 30
select select "product"
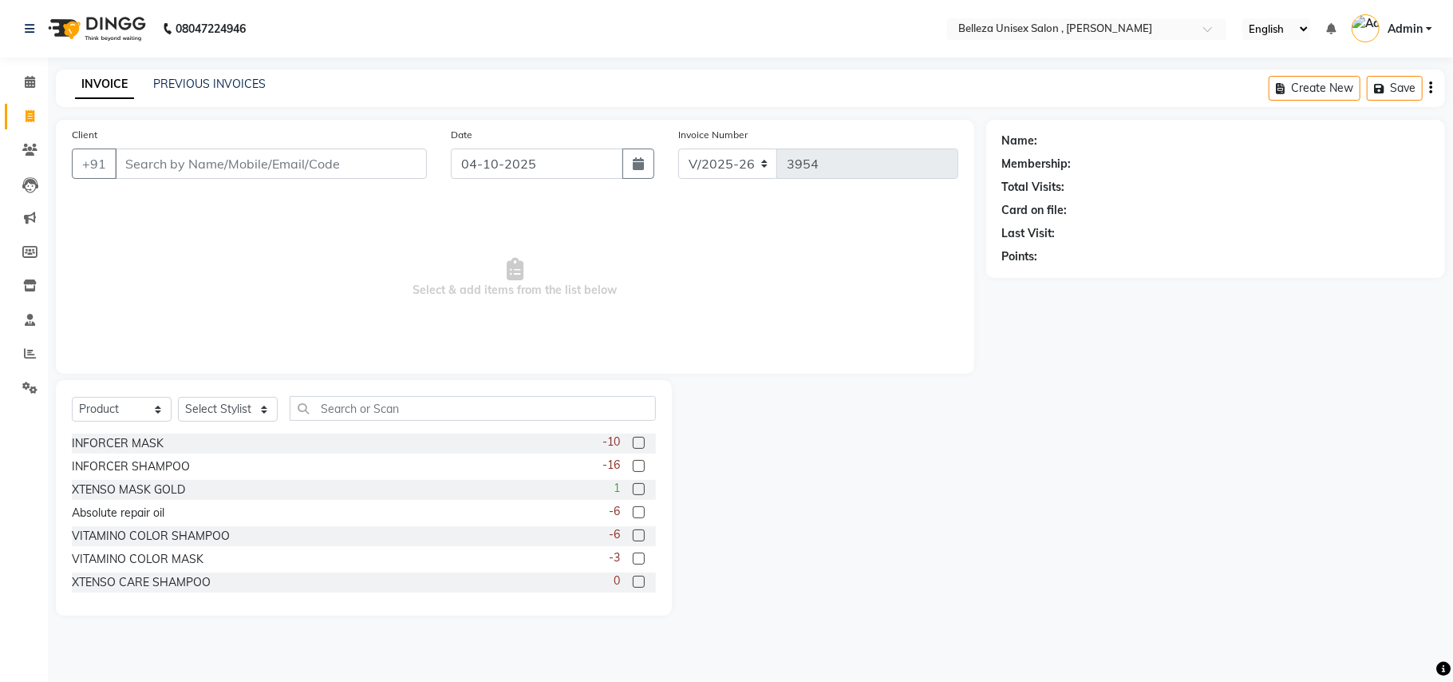
click at [186, 156] on input "Client" at bounding box center [271, 163] width 312 height 30
click at [367, 157] on input "Client" at bounding box center [271, 163] width 312 height 30
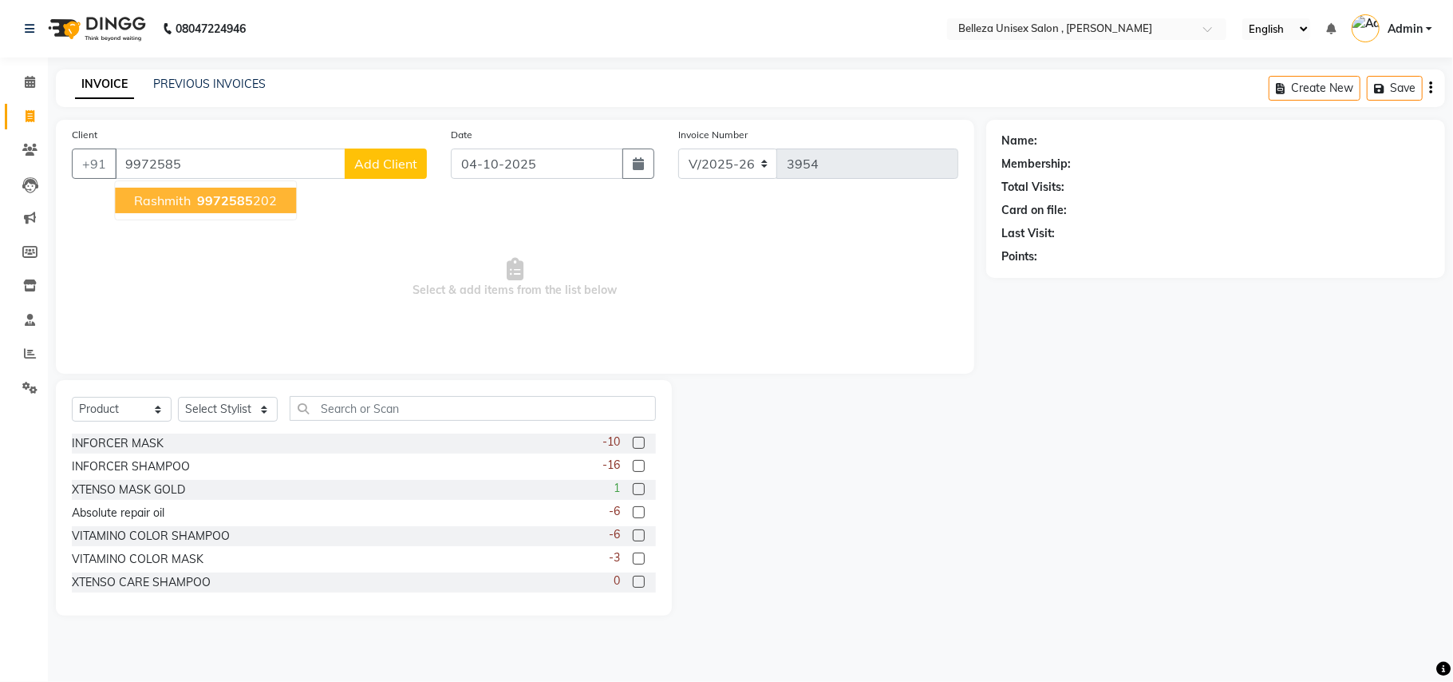
click at [228, 202] on span "9972585" at bounding box center [225, 200] width 56 height 16
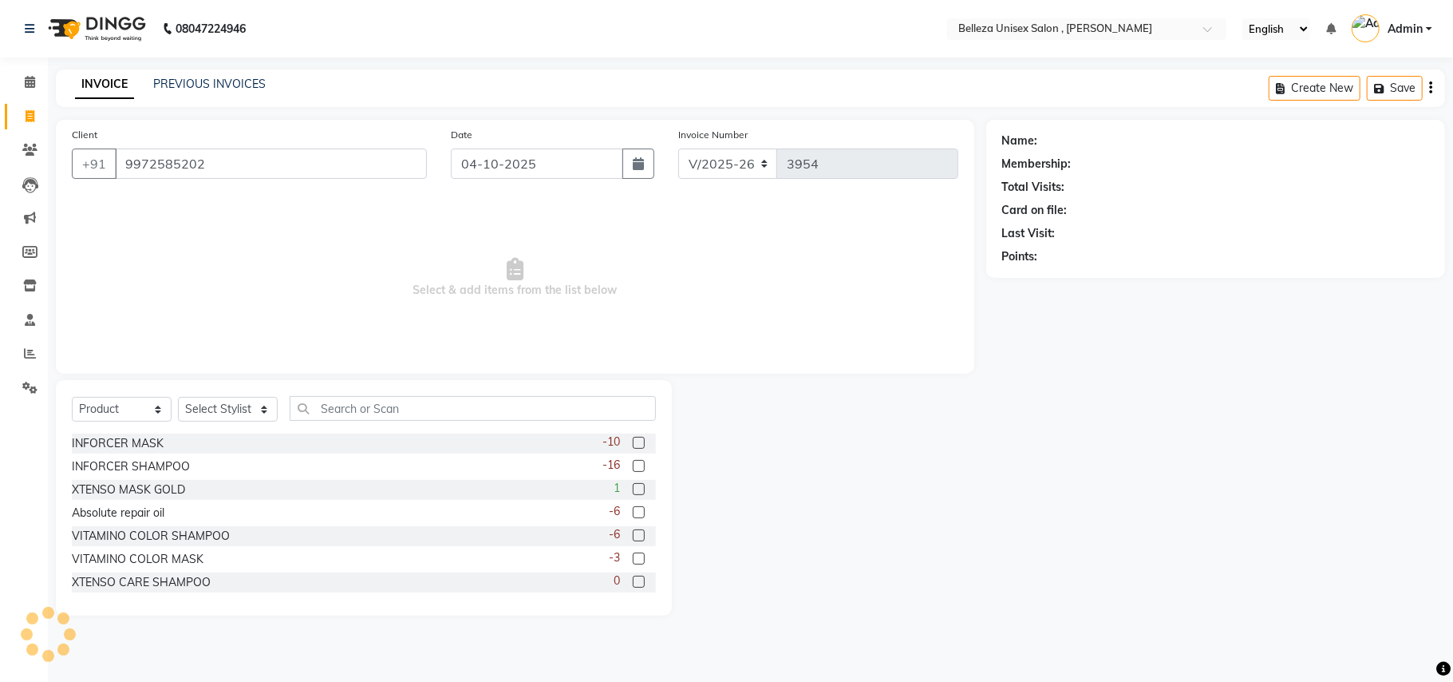
type input "9972585202"
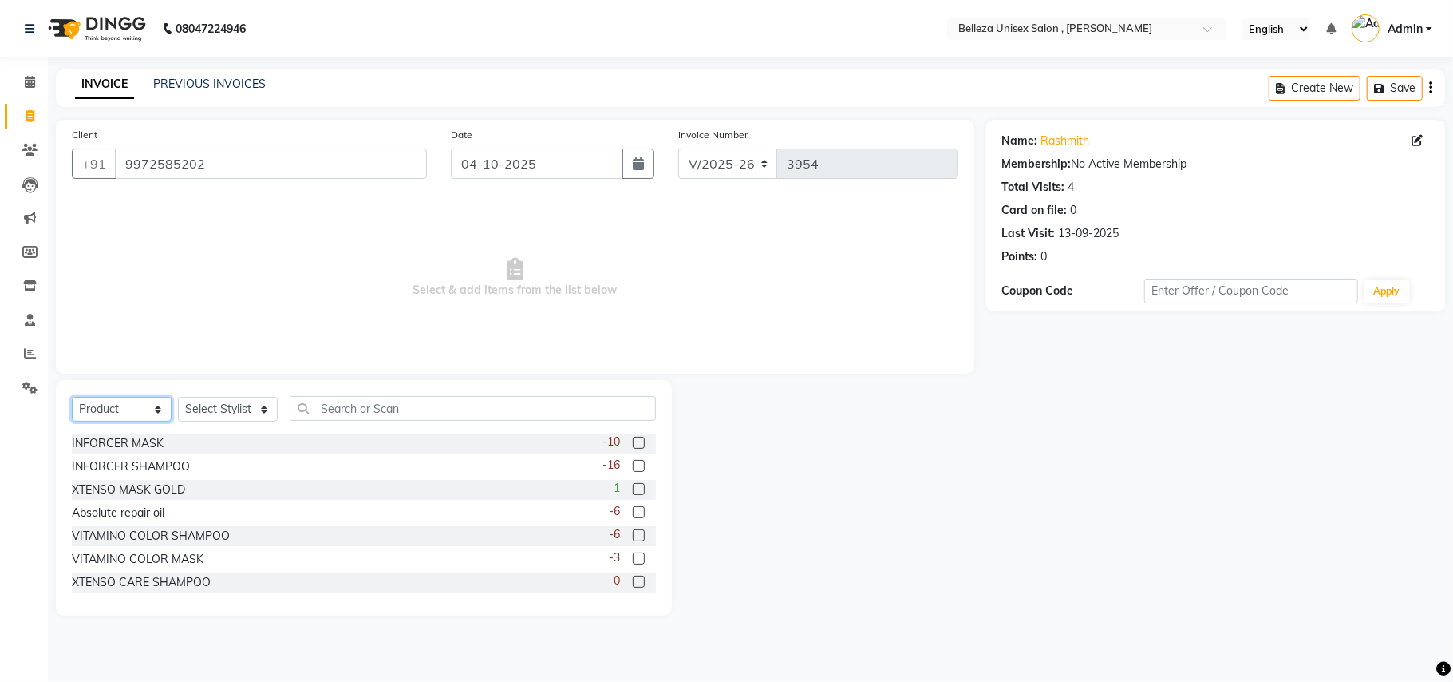
drag, startPoint x: 128, startPoint y: 405, endPoint x: 135, endPoint y: 421, distance: 17.5
click at [132, 416] on select "Select Service Product Membership Package Voucher Prepaid Gift Card" at bounding box center [122, 409] width 100 height 25
select select "service"
click at [72, 397] on select "Select Service Product Membership Package Voucher Prepaid Gift Card" at bounding box center [122, 409] width 100 height 25
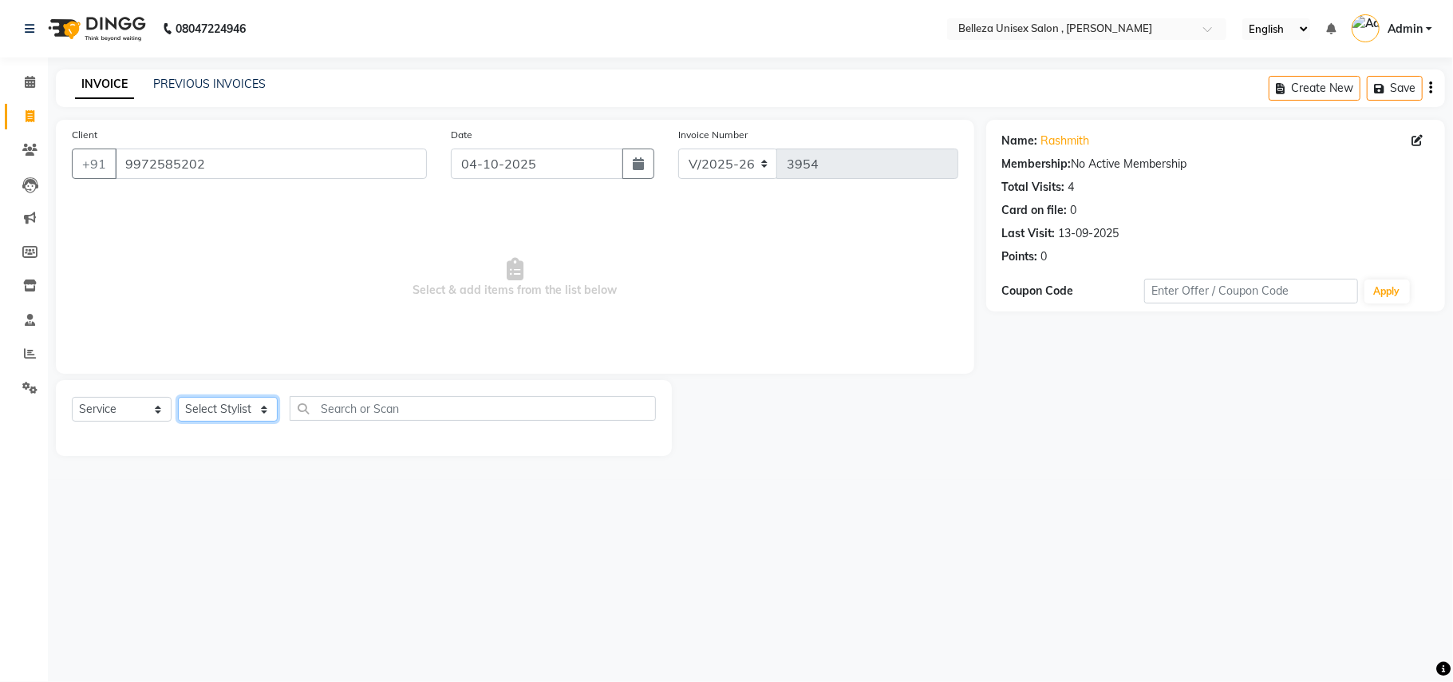
drag, startPoint x: 219, startPoint y: 417, endPoint x: 209, endPoint y: 407, distance: 13.5
click at [219, 417] on select "Select Stylist [PERSON_NAME] Barsa Boss [PERSON_NAME] [PERSON_NAME] [PERSON_NAM…" at bounding box center [228, 409] width 100 height 25
select select "52542"
click at [178, 397] on select "Select Stylist [PERSON_NAME] Barsa Boss [PERSON_NAME] [PERSON_NAME] [PERSON_NAM…" at bounding box center [228, 409] width 100 height 25
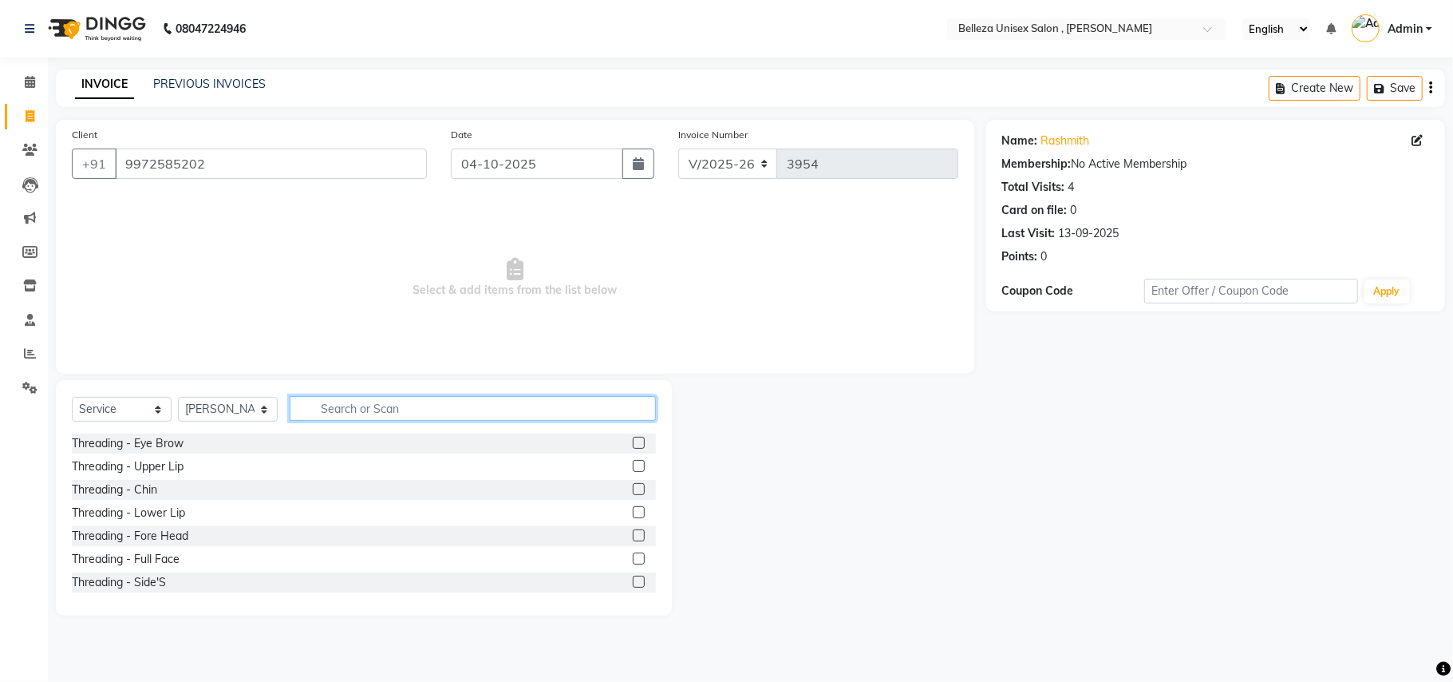
click at [396, 409] on input "text" at bounding box center [473, 408] width 366 height 25
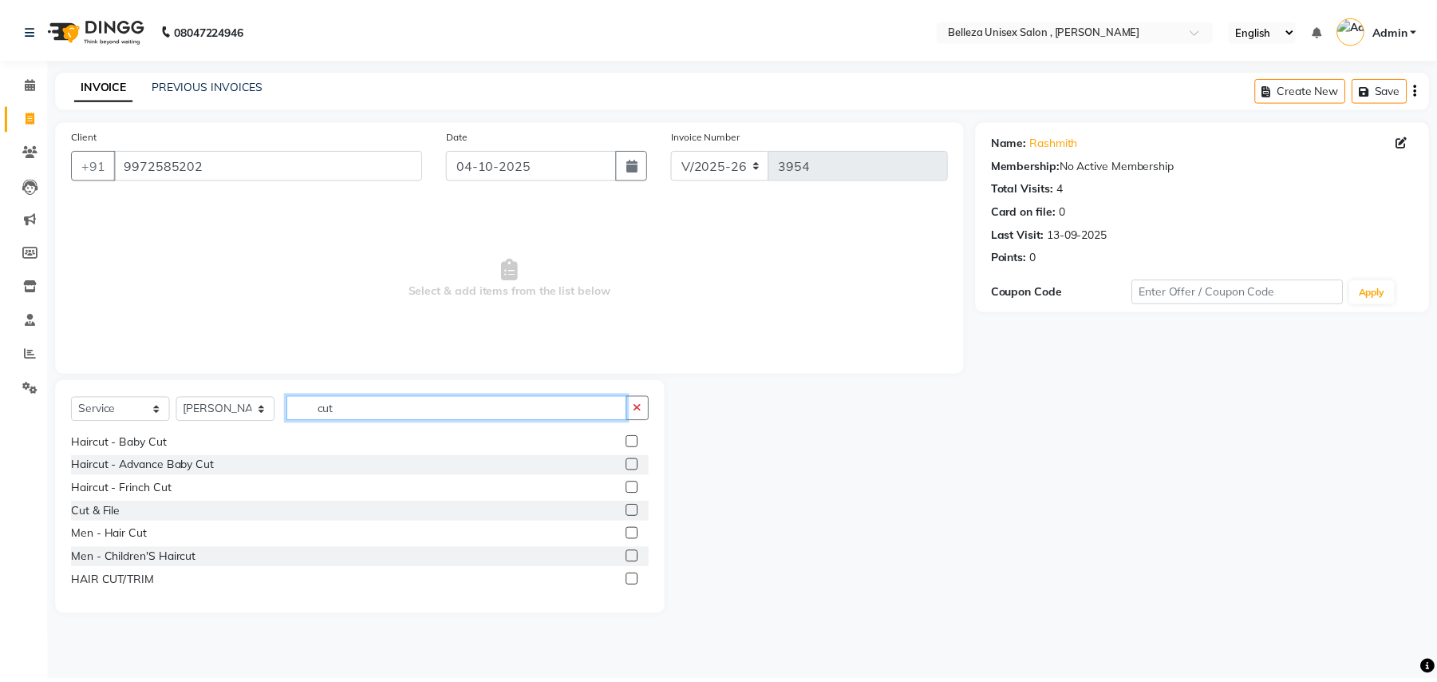
scroll to position [106, 0]
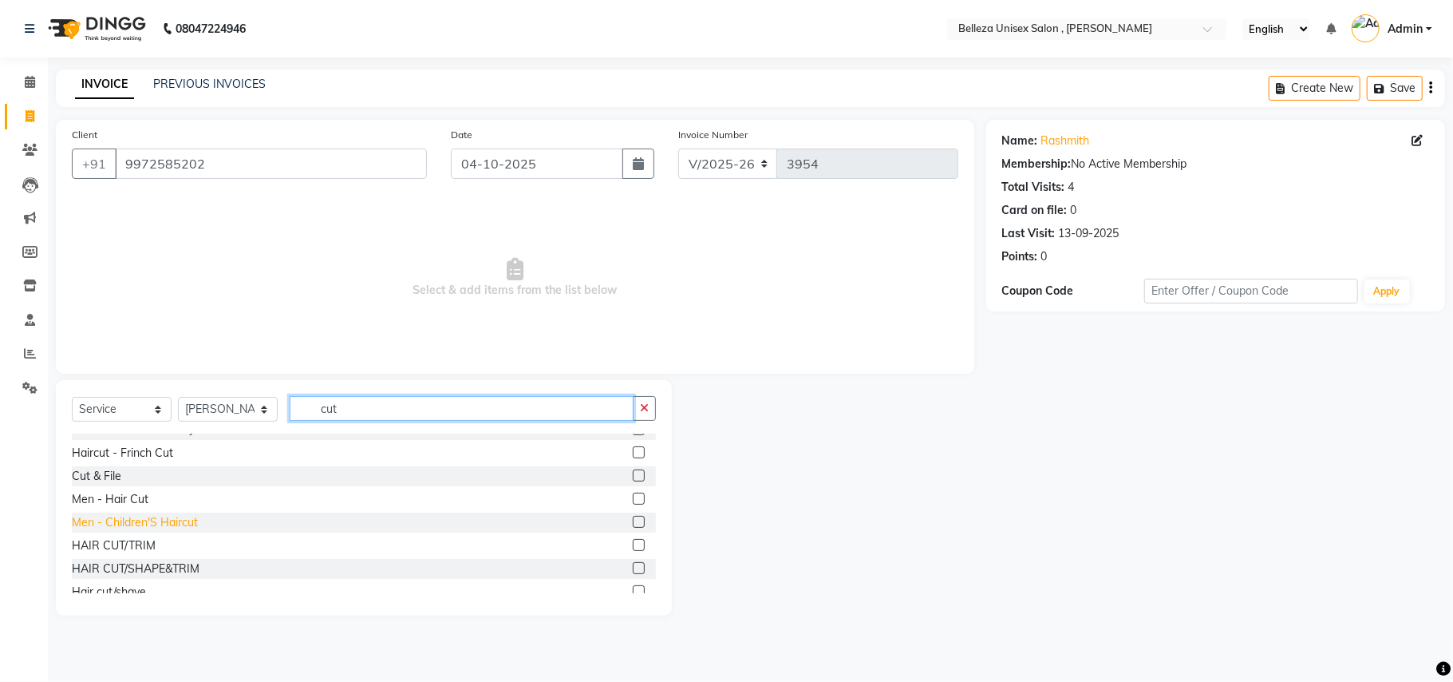
type input "cut"
click at [174, 522] on div "Men - Children'S Haircut" at bounding box center [135, 522] width 126 height 17
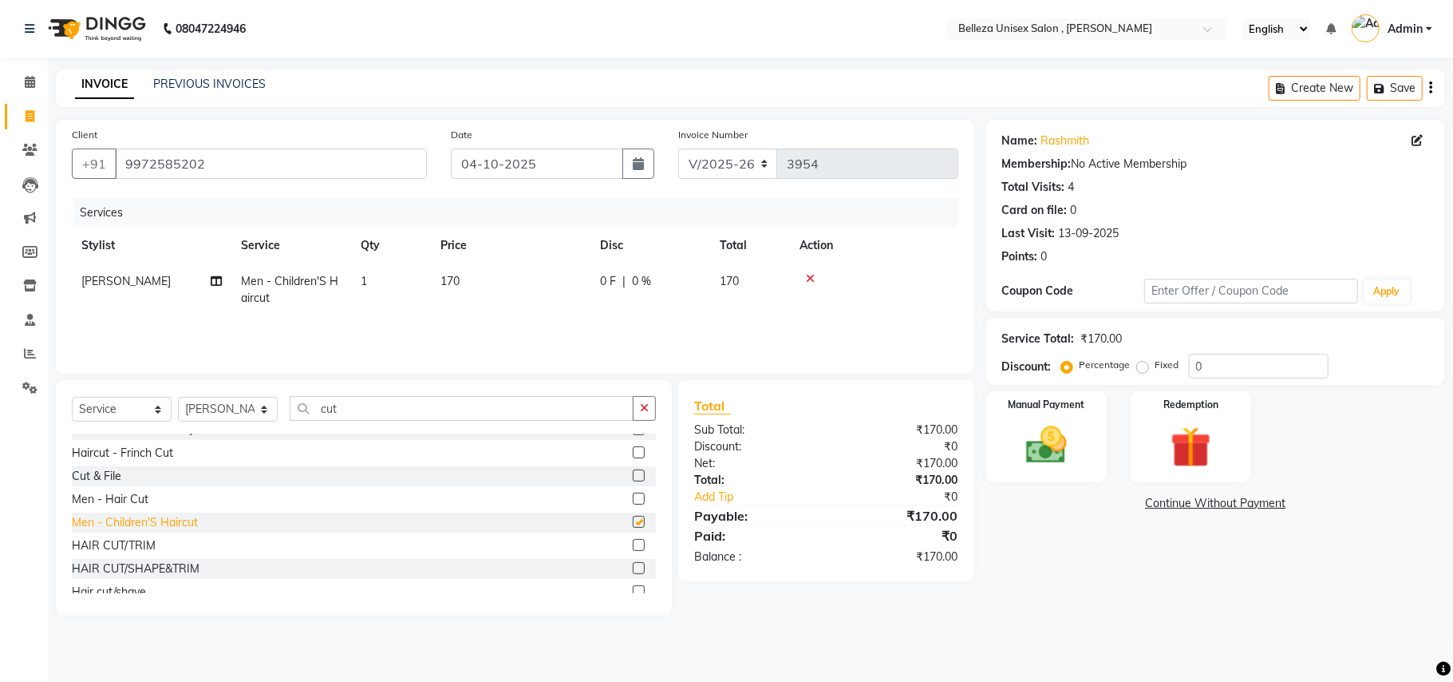
checkbox input "false"
click at [1060, 445] on img at bounding box center [1046, 445] width 69 height 49
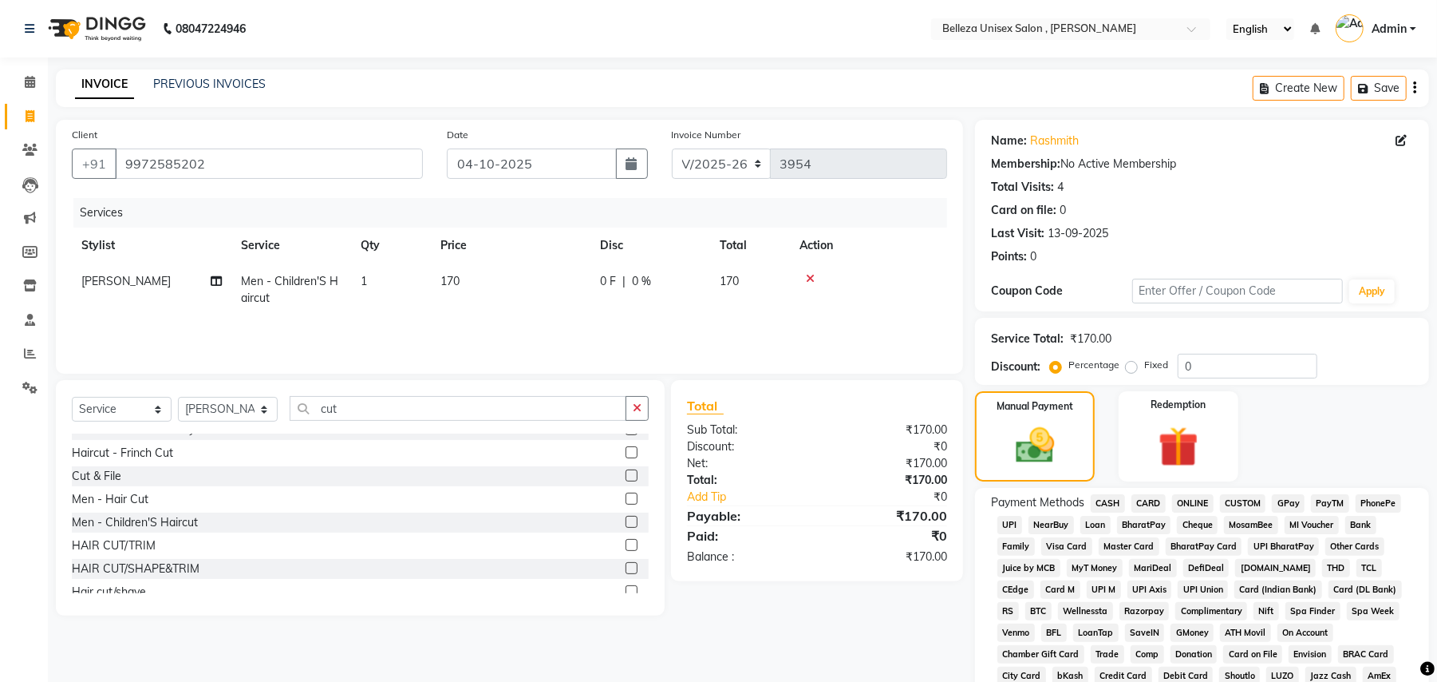
click at [1006, 521] on span "UPI" at bounding box center [1010, 525] width 25 height 18
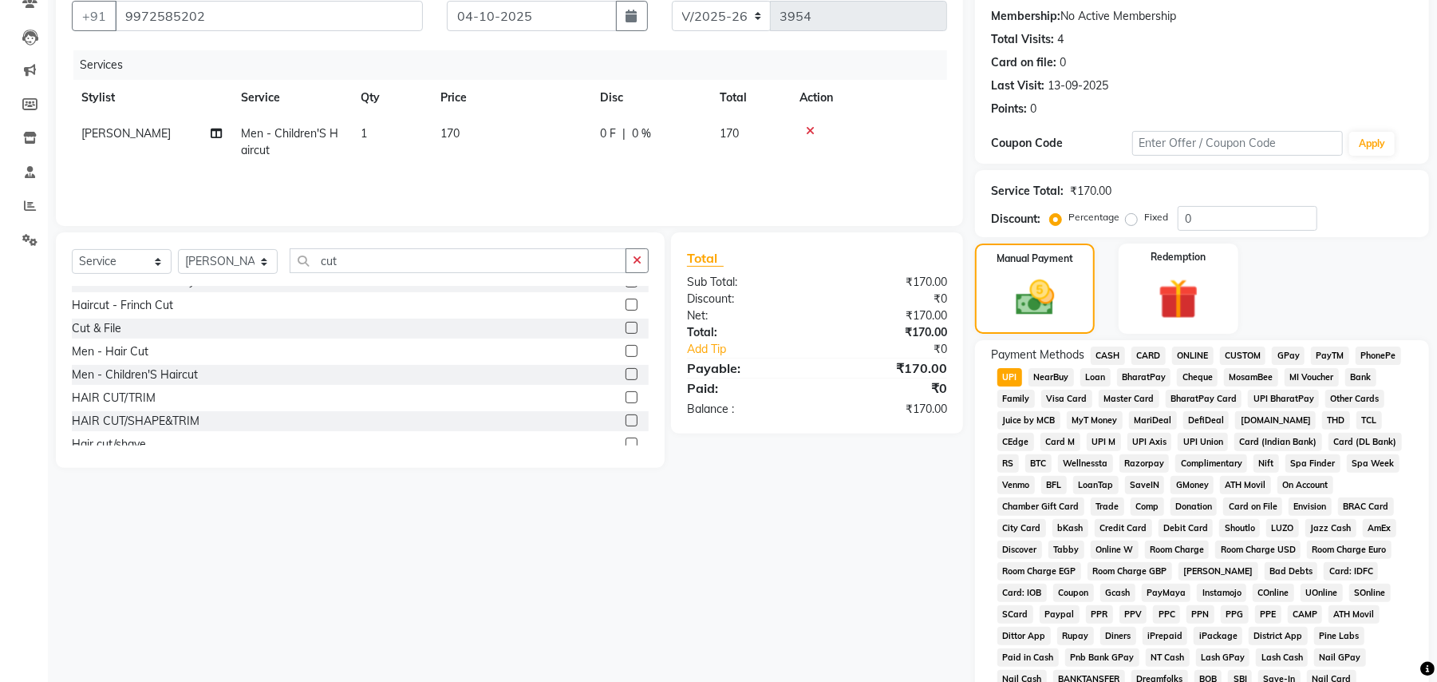
scroll to position [369, 0]
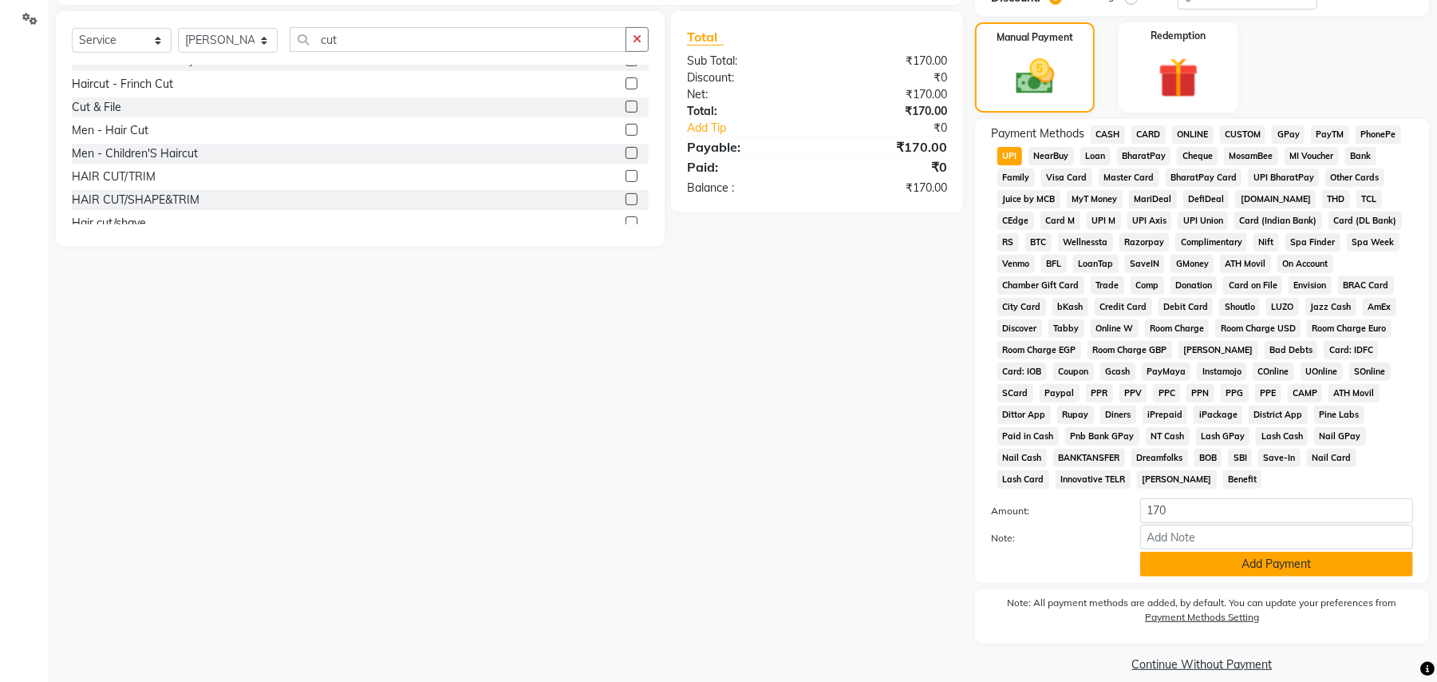
click at [1288, 551] on button "Add Payment" at bounding box center [1277, 563] width 273 height 25
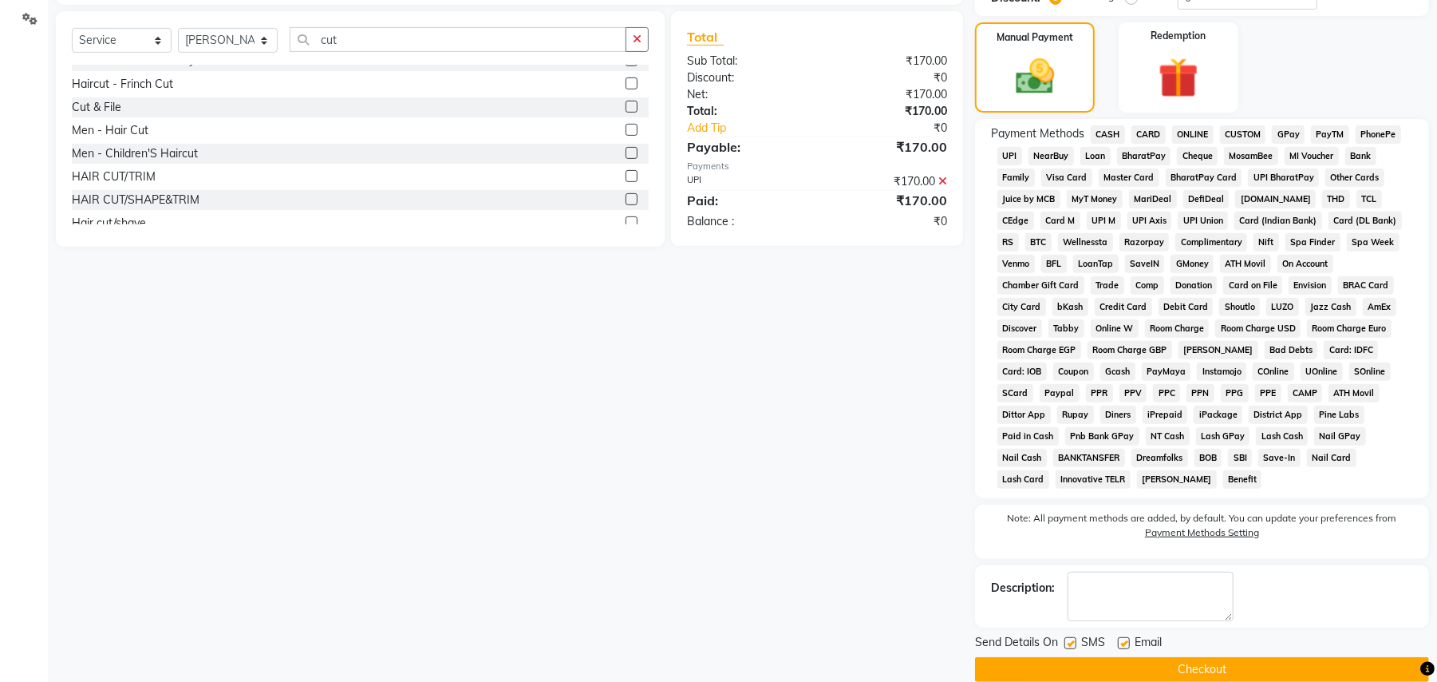
click at [1235, 657] on button "Checkout" at bounding box center [1202, 669] width 454 height 25
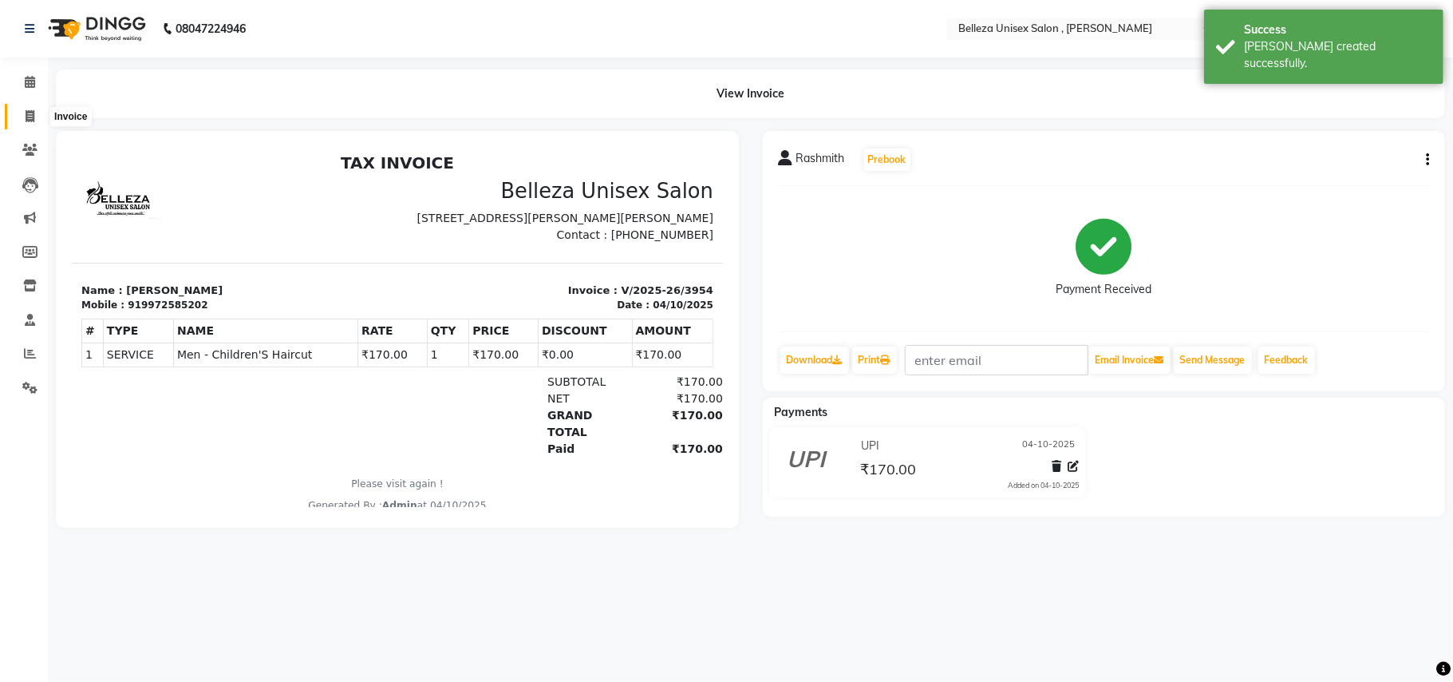
click at [26, 118] on icon at bounding box center [30, 116] width 9 height 12
select select "service"
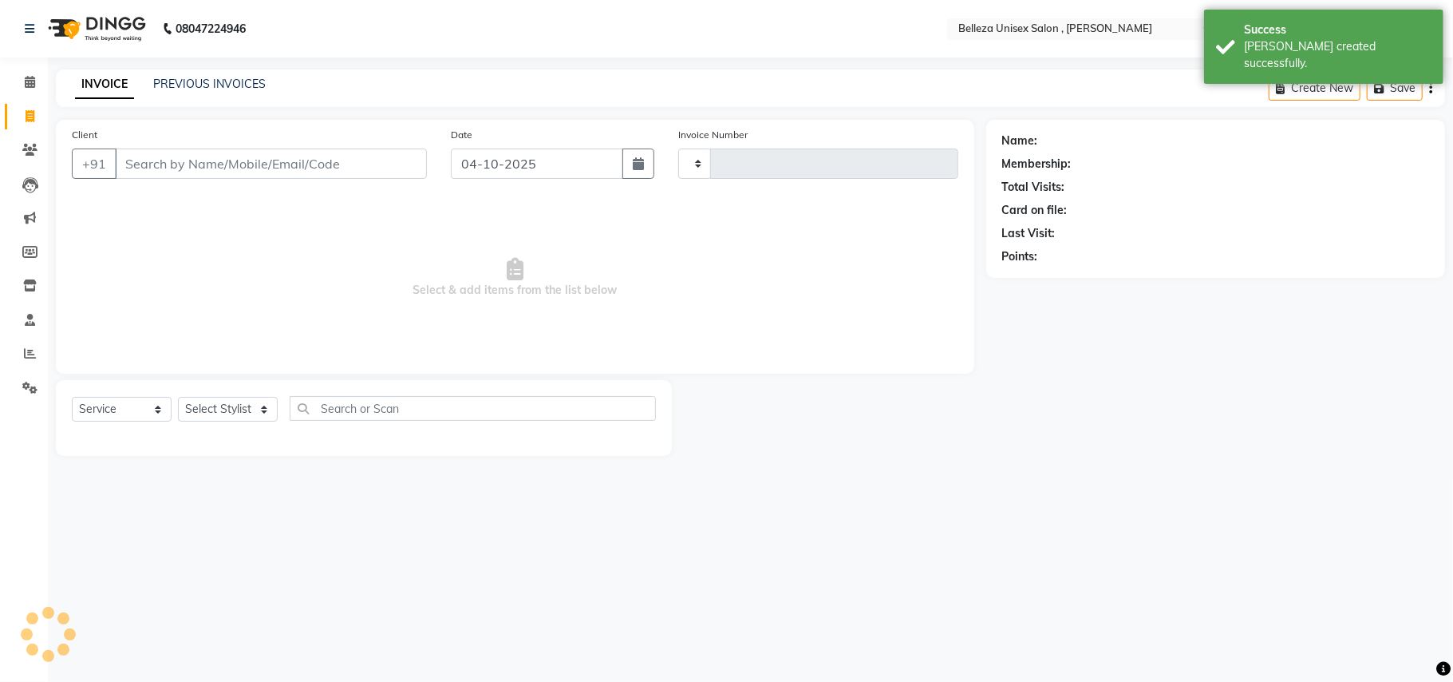
type input "3955"
select select "4047"
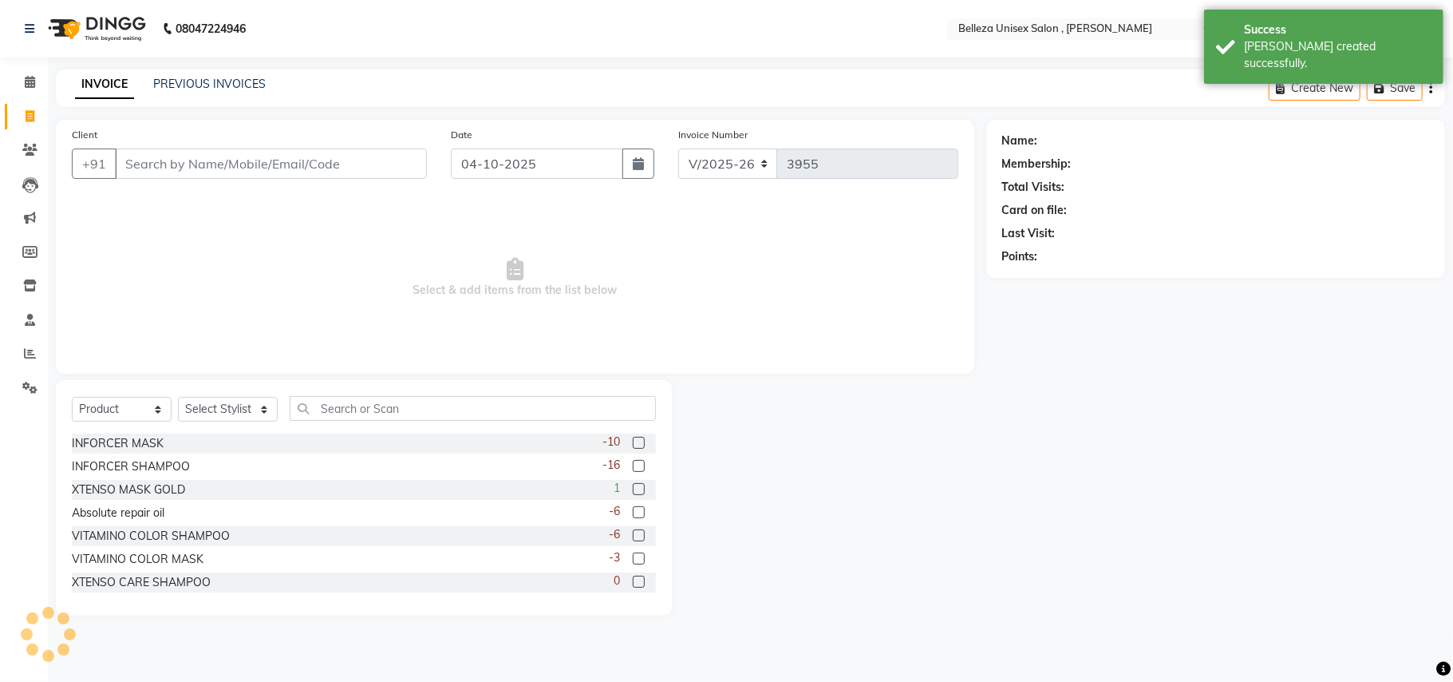
click at [366, 176] on input "Client" at bounding box center [271, 163] width 312 height 30
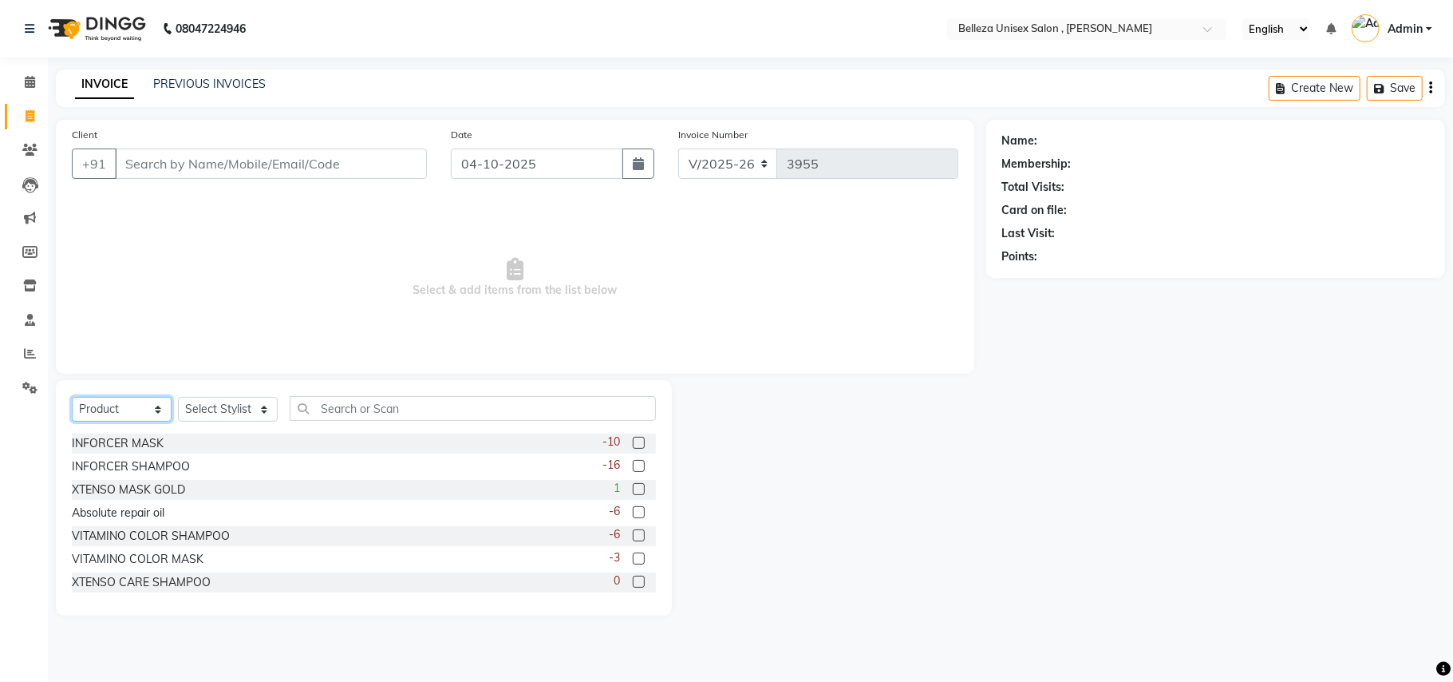
click at [118, 404] on select "Select Service Product Membership Package Voucher Prepaid Gift Card" at bounding box center [122, 409] width 100 height 25
select select "service"
click at [72, 397] on select "Select Service Product Membership Package Voucher Prepaid Gift Card" at bounding box center [122, 409] width 100 height 25
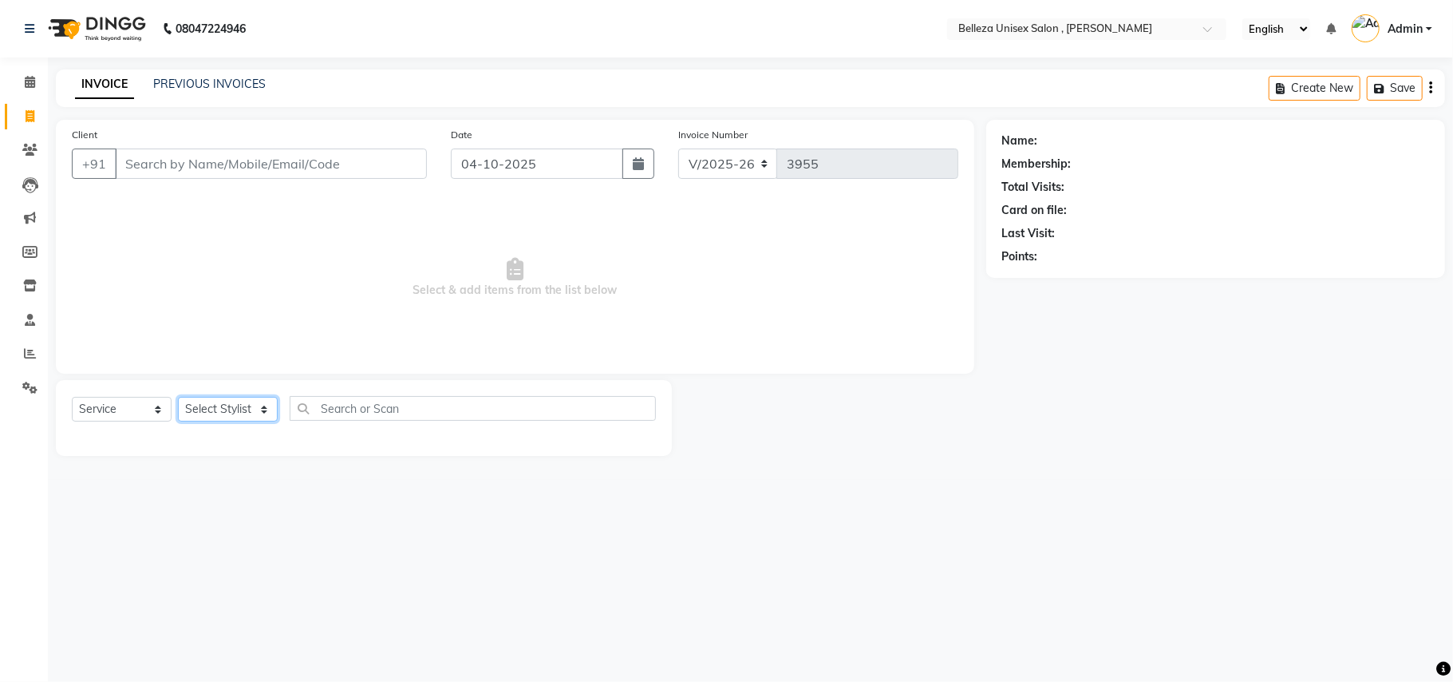
click at [222, 412] on select "Select Stylist [PERSON_NAME] Barsa Boss [PERSON_NAME] [PERSON_NAME] [PERSON_NAM…" at bounding box center [228, 409] width 100 height 25
select select "52542"
click at [178, 397] on select "Select Stylist [PERSON_NAME] Barsa Boss [PERSON_NAME] [PERSON_NAME] [PERSON_NAM…" at bounding box center [228, 409] width 100 height 25
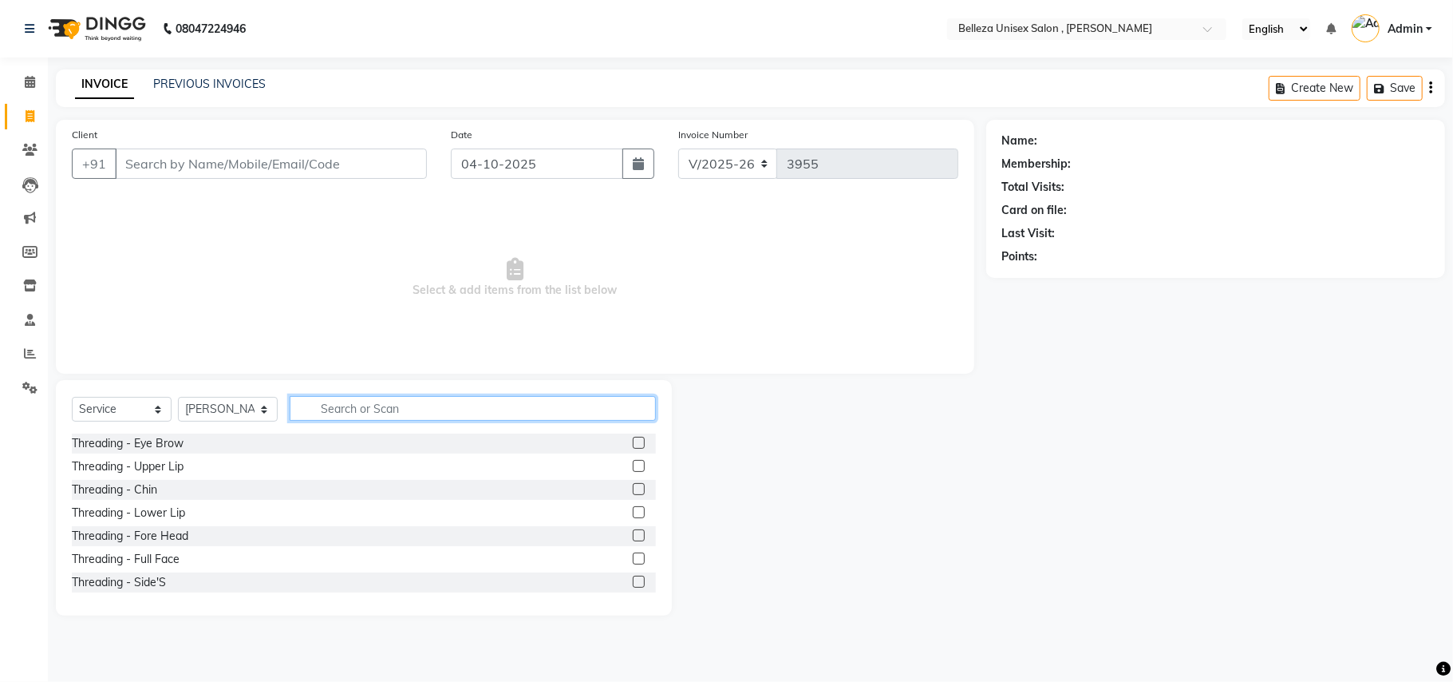
click at [354, 407] on input "text" at bounding box center [473, 408] width 366 height 25
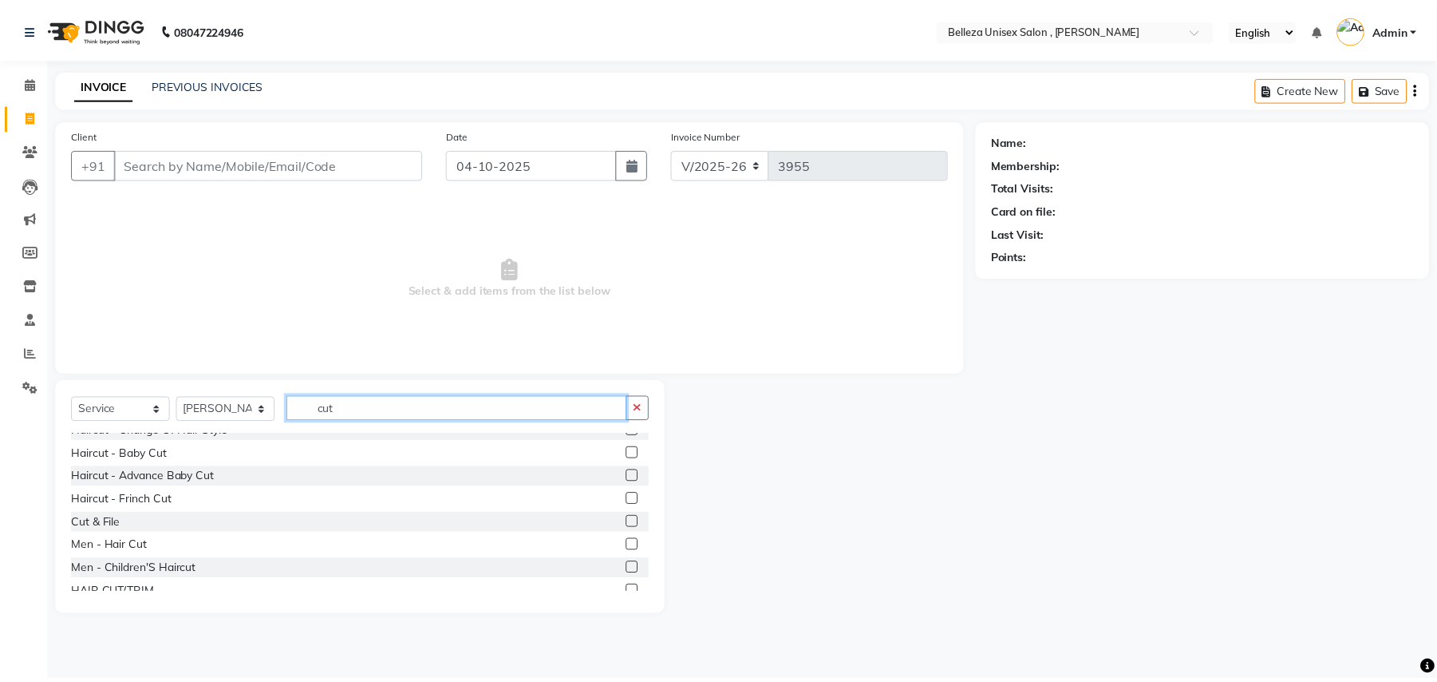
scroll to position [106, 0]
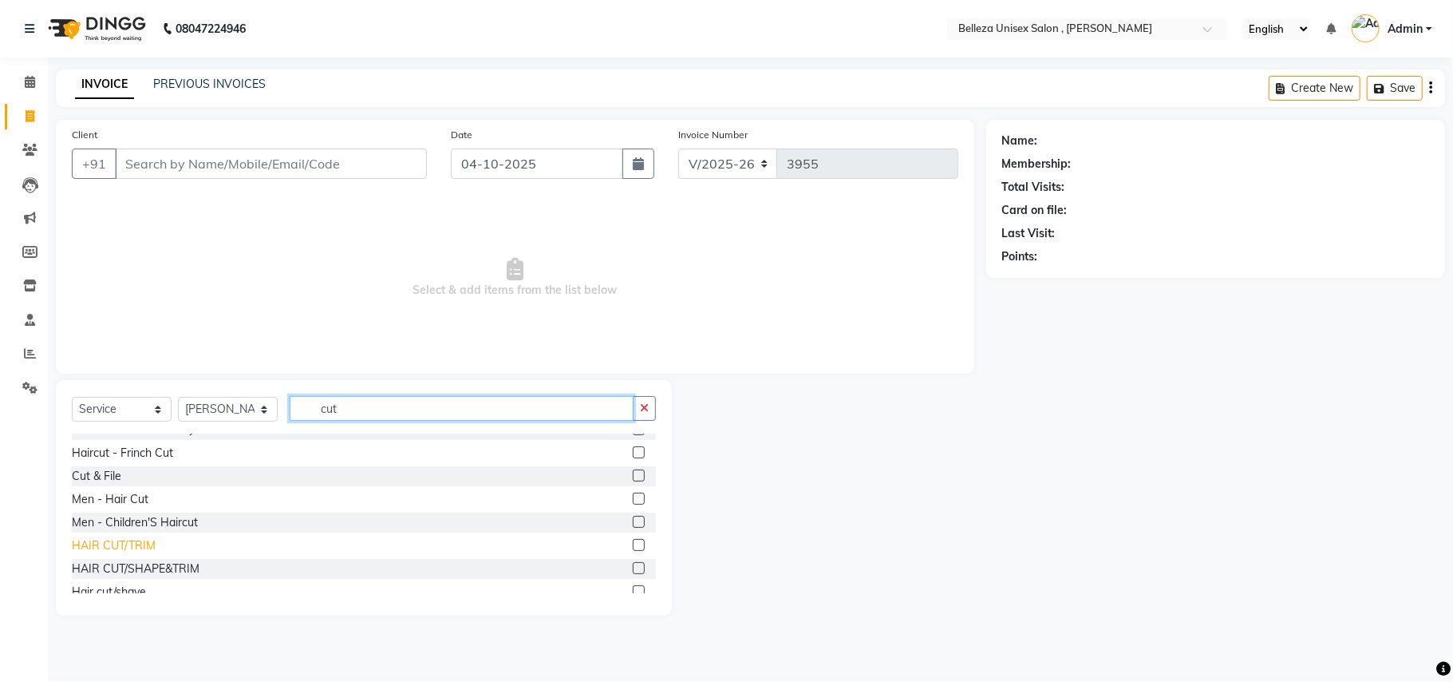
type input "cut"
click at [144, 551] on div "HAIR CUT/TRIM" at bounding box center [114, 545] width 84 height 17
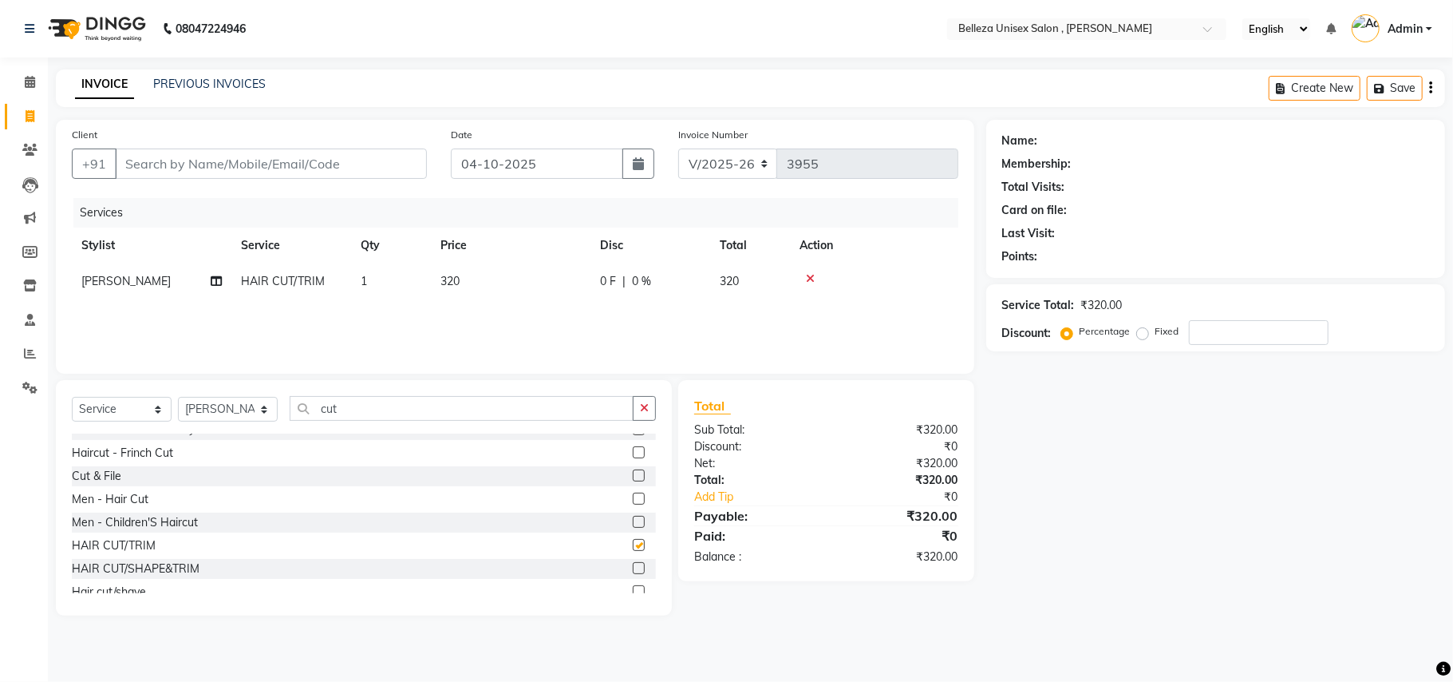
checkbox input "false"
click at [374, 163] on input "Client" at bounding box center [271, 163] width 312 height 30
type input "9"
type input "0"
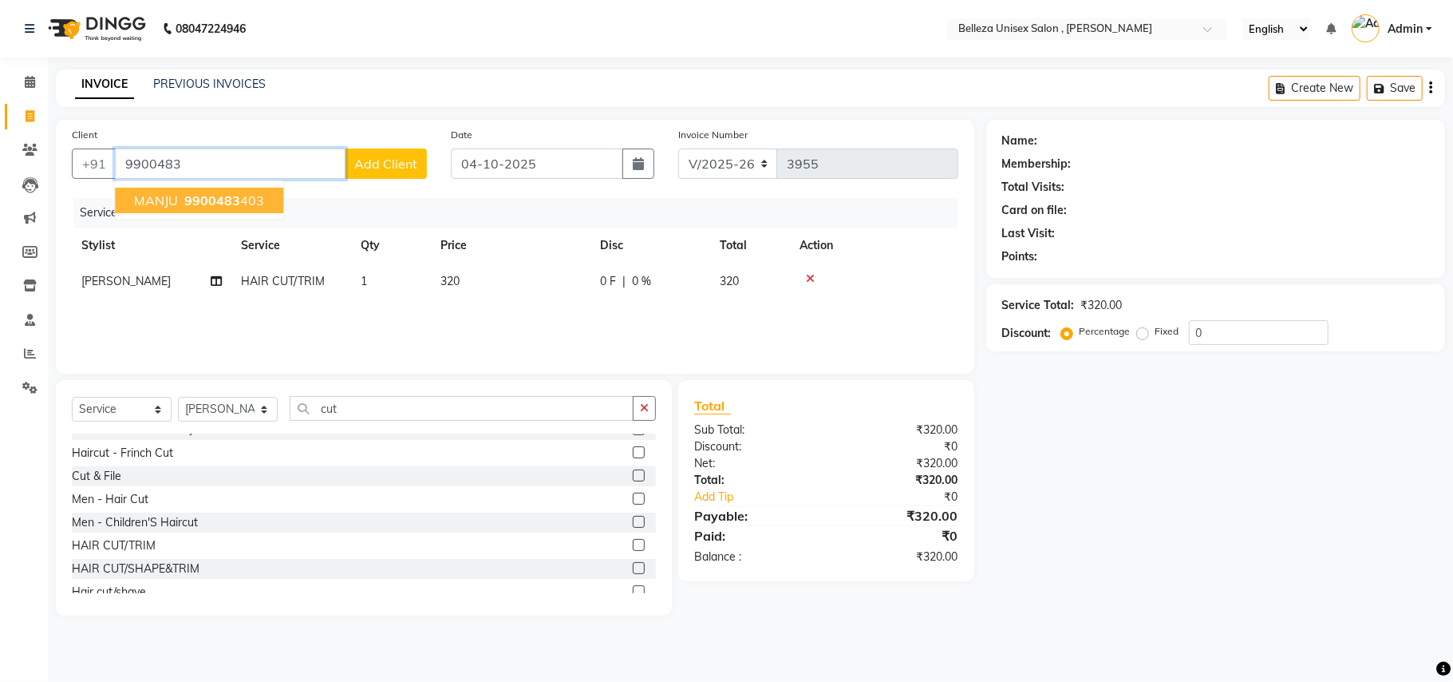
click at [236, 206] on span "9900483" at bounding box center [212, 200] width 56 height 16
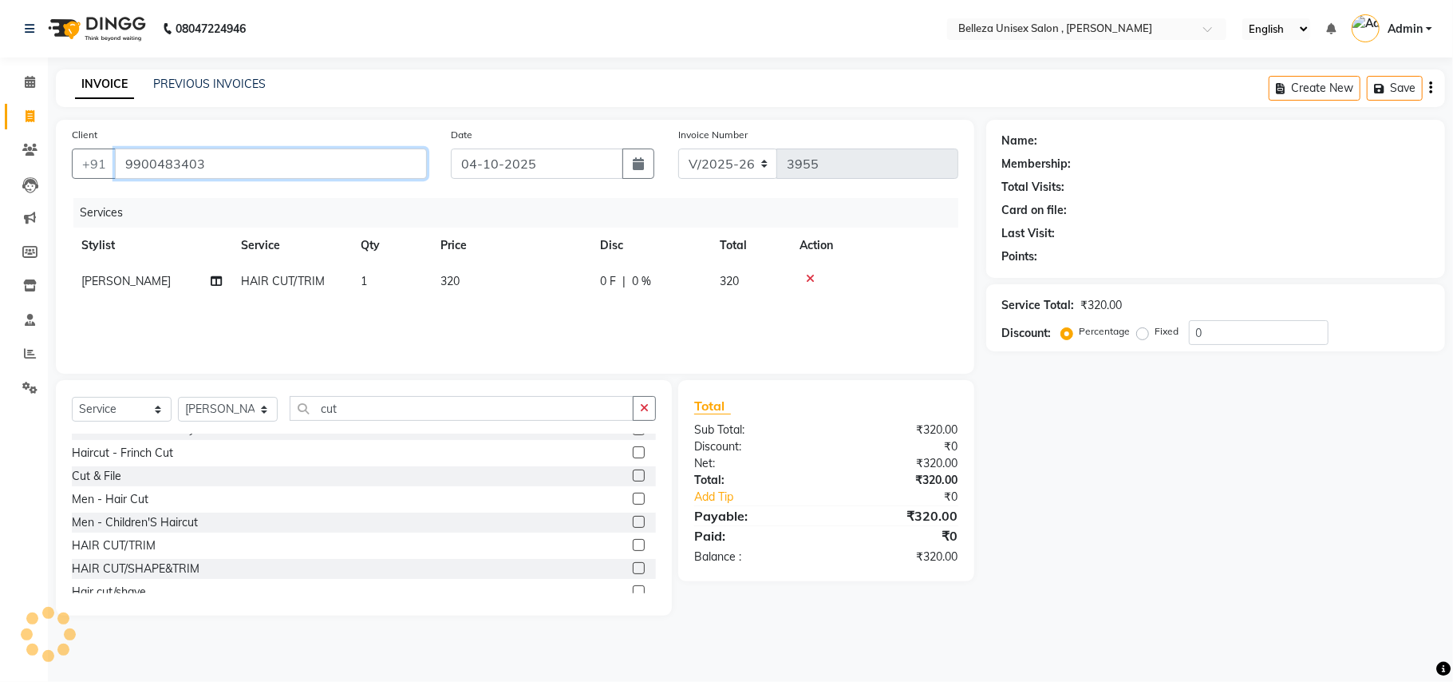
type input "9900483403"
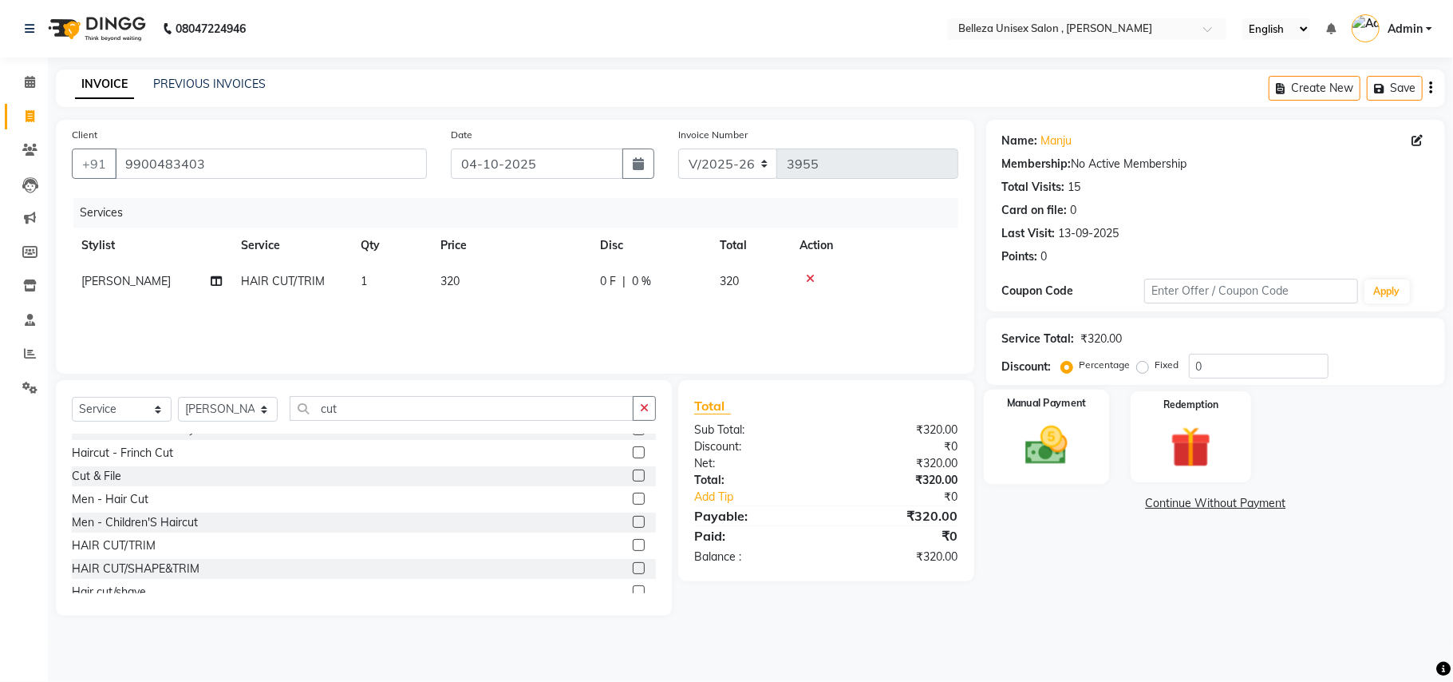
click at [1035, 480] on div "Manual Payment" at bounding box center [1046, 436] width 125 height 94
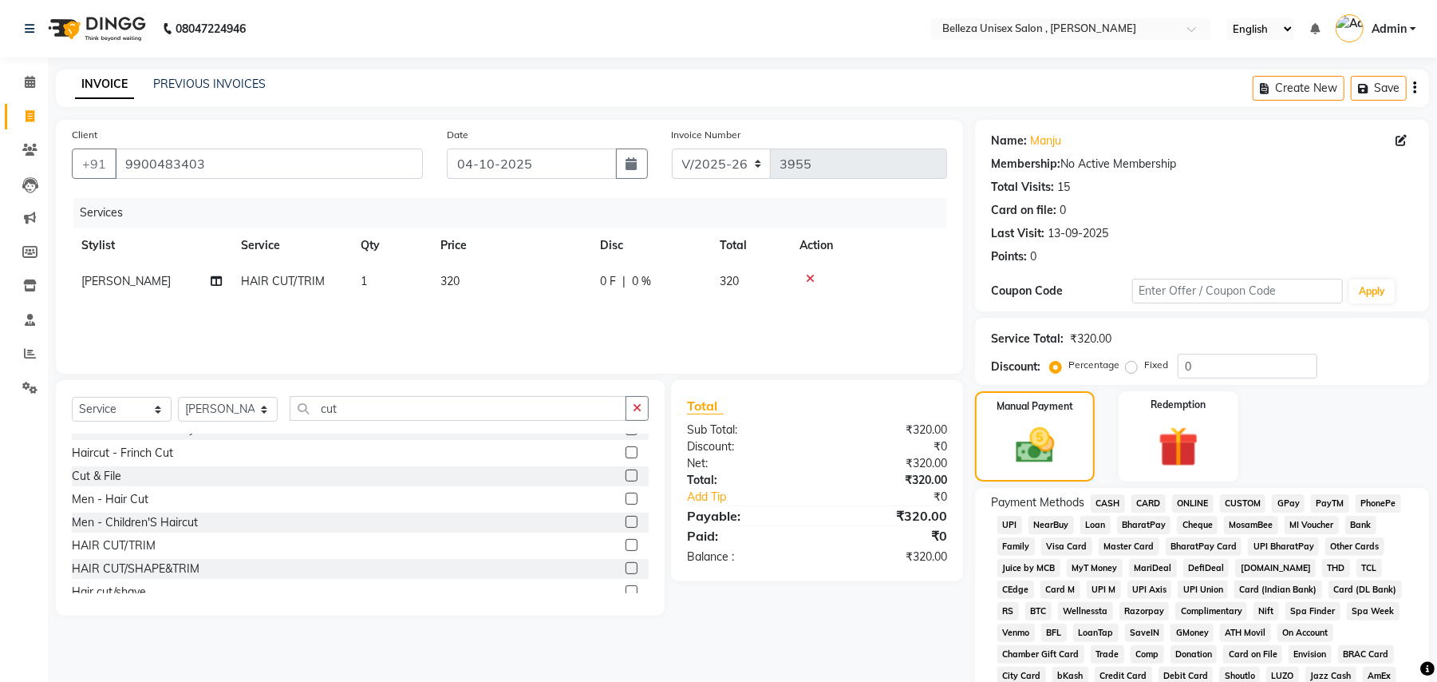
click at [1016, 522] on span "UPI" at bounding box center [1010, 525] width 25 height 18
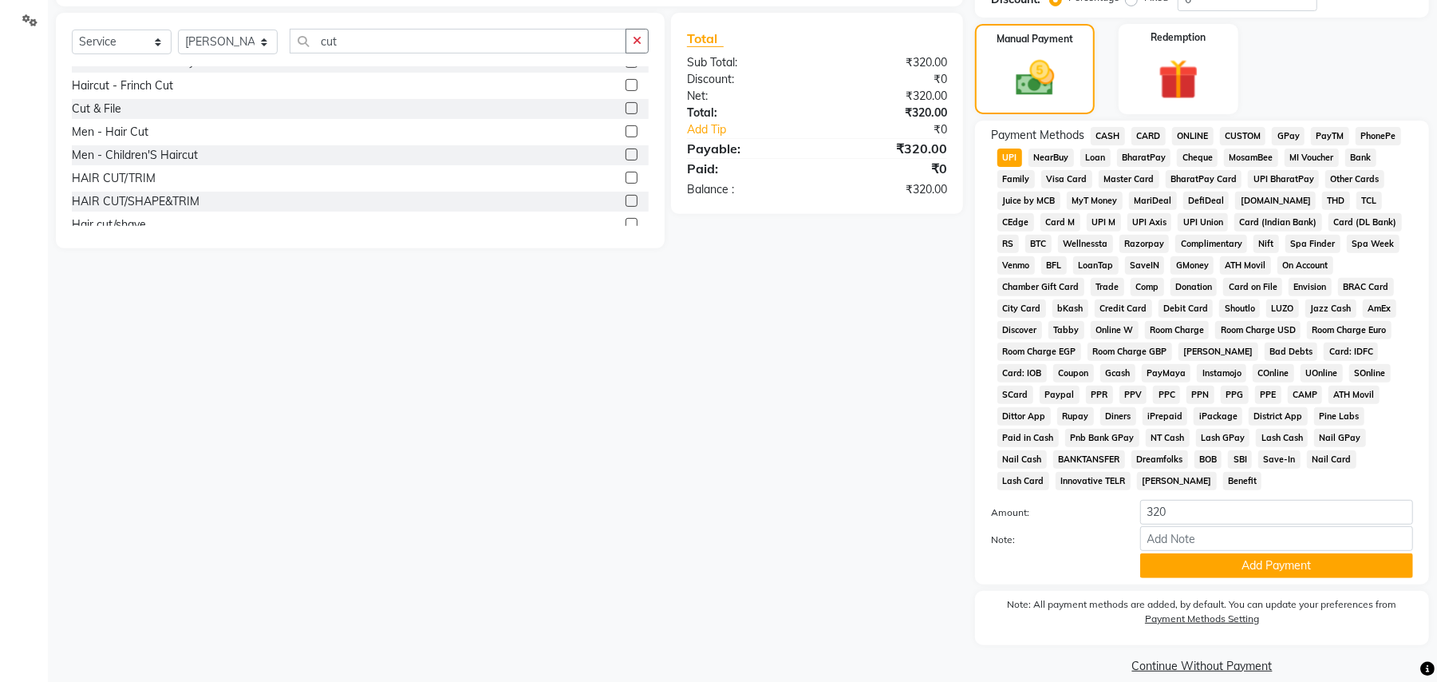
scroll to position [369, 0]
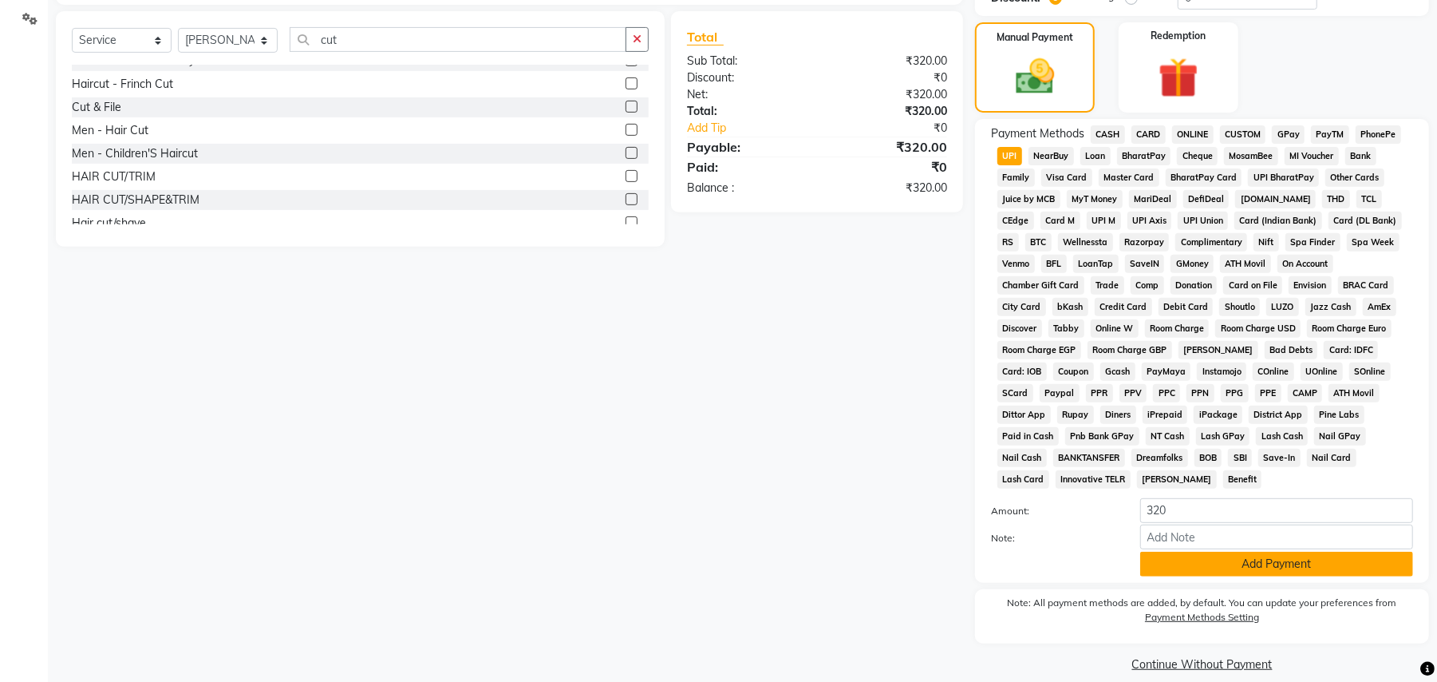
click at [1231, 551] on button "Add Payment" at bounding box center [1277, 563] width 273 height 25
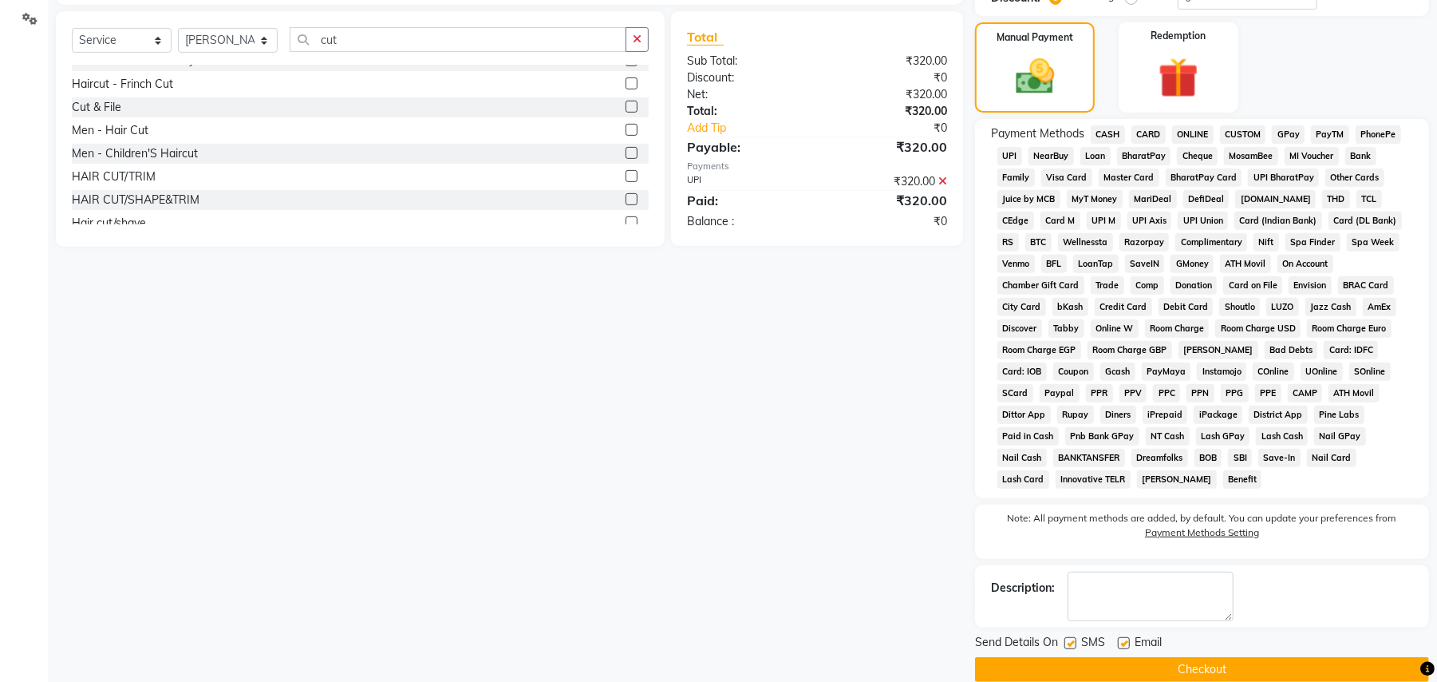
click at [1176, 658] on button "Checkout" at bounding box center [1202, 669] width 454 height 25
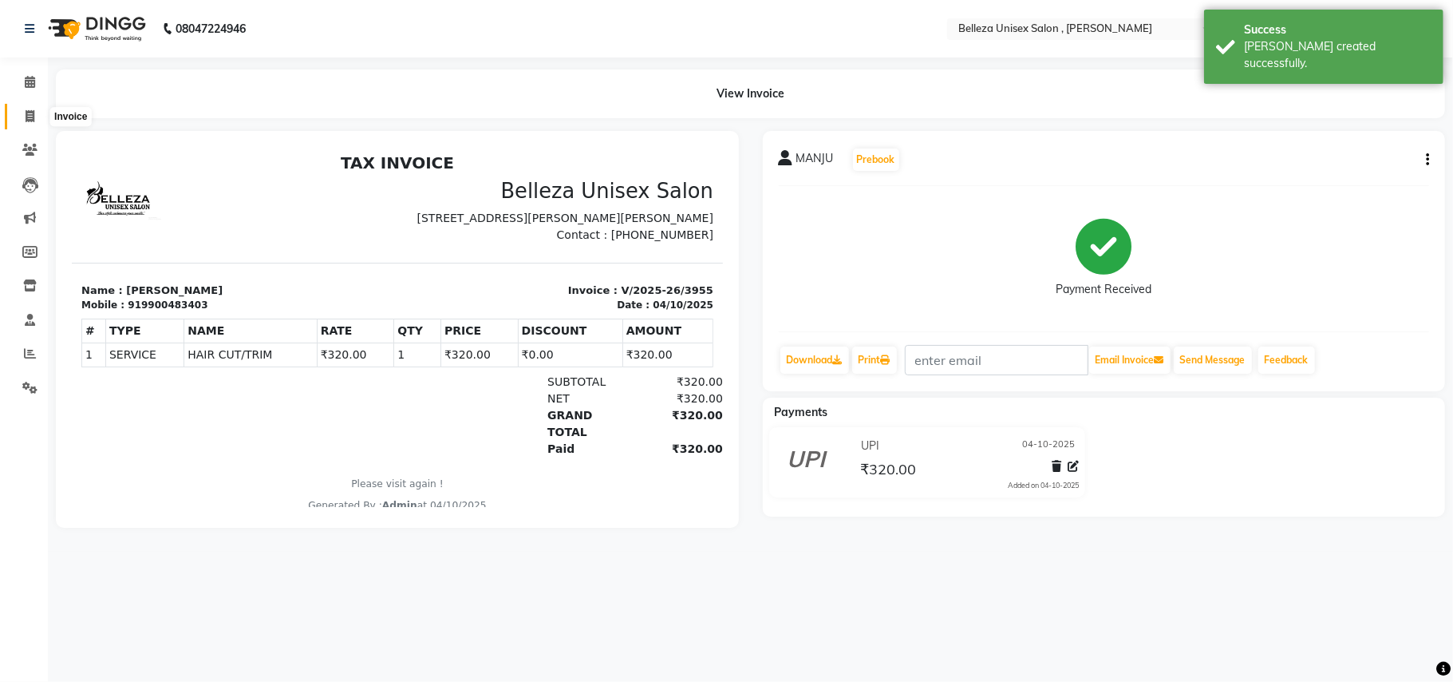
click at [23, 113] on span at bounding box center [30, 117] width 28 height 18
select select "service"
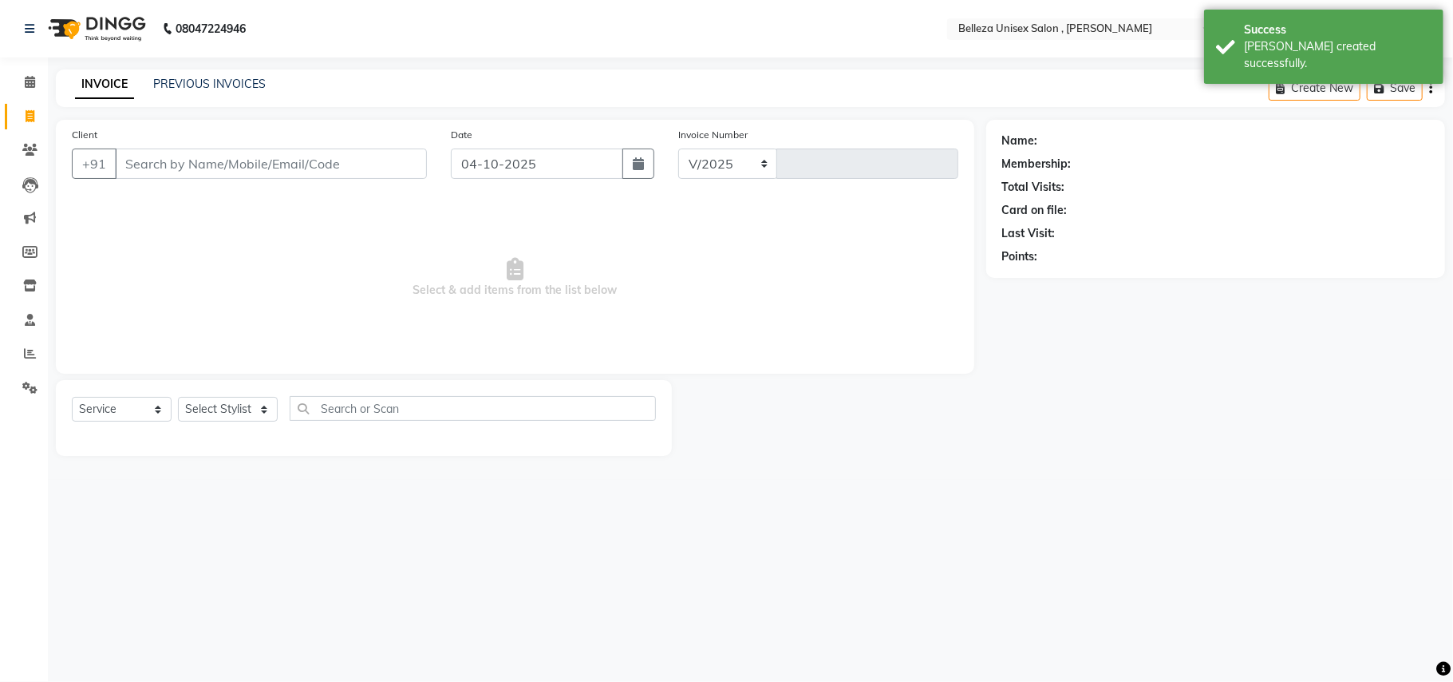
select select "4047"
type input "3956"
click at [243, 171] on input "Client" at bounding box center [271, 163] width 312 height 30
select select "product"
